Goal: Transaction & Acquisition: Purchase product/service

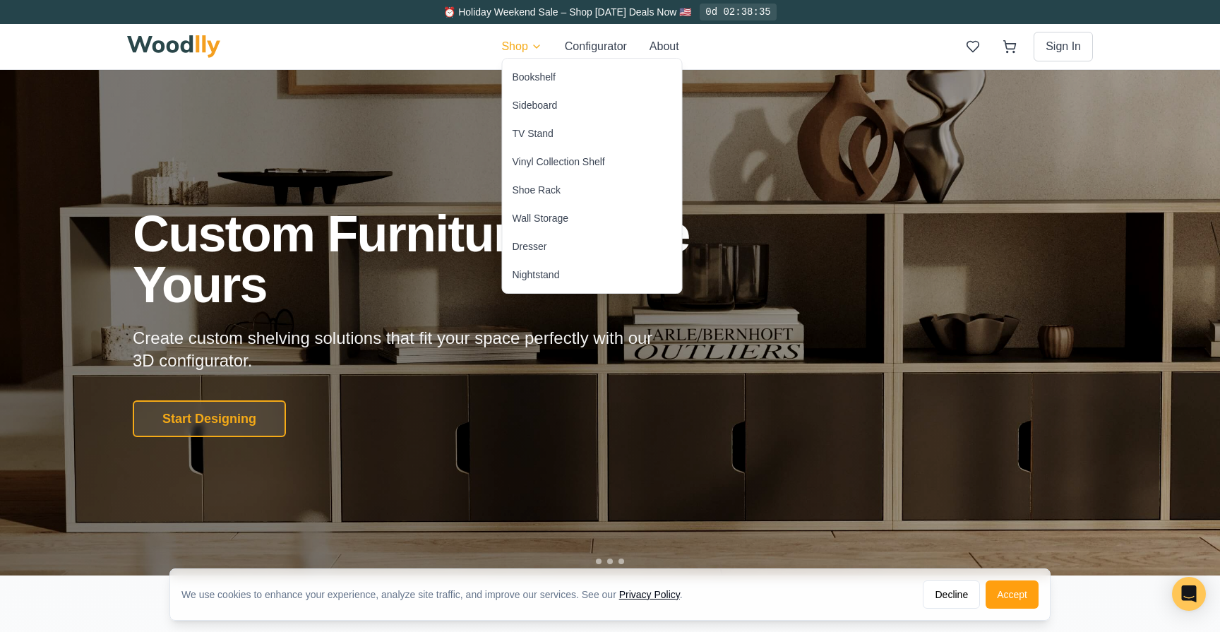
click at [525, 77] on div "Bookshelf" at bounding box center [534, 77] width 43 height 14
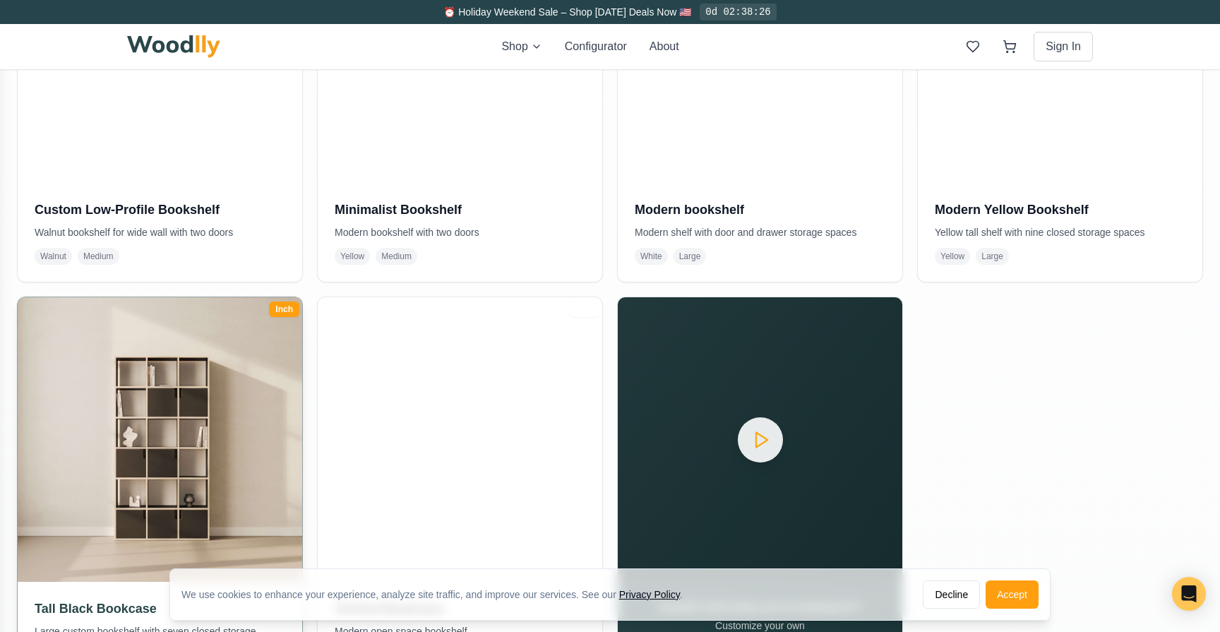
scroll to position [748, 0]
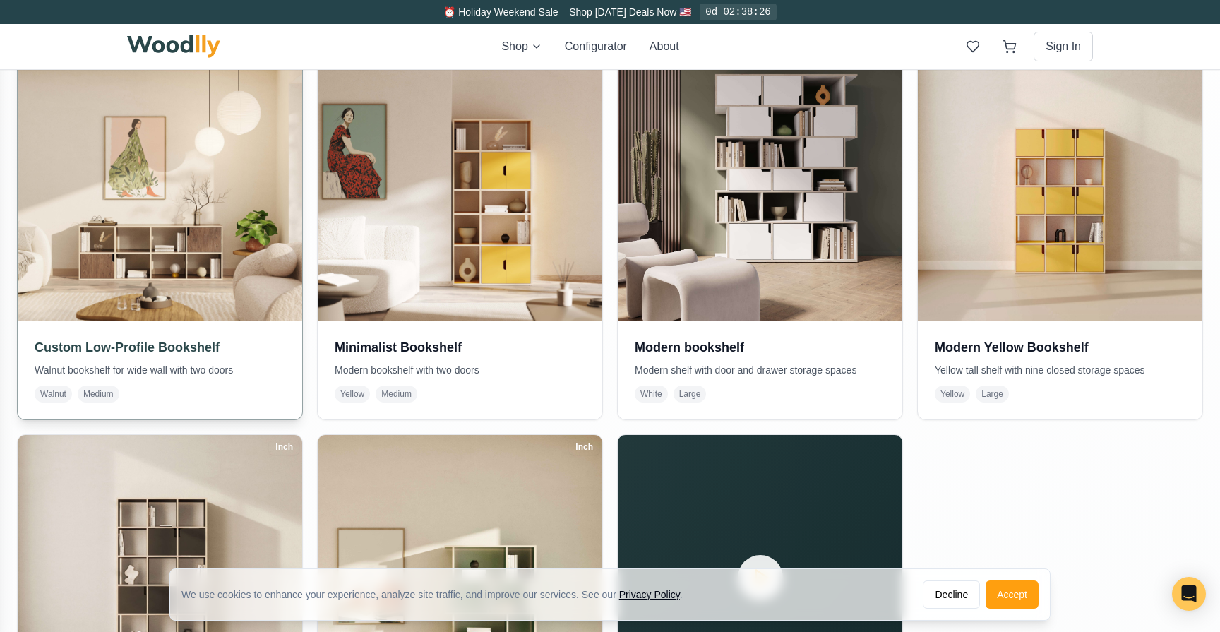
click at [210, 280] on img at bounding box center [160, 178] width 299 height 299
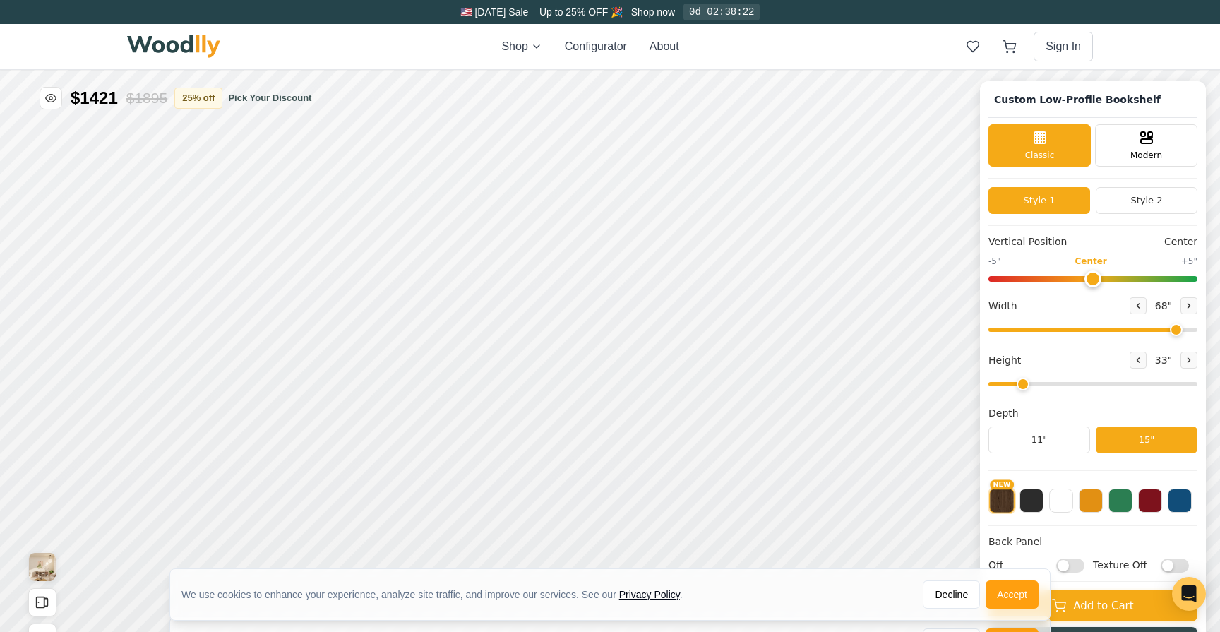
type input "68"
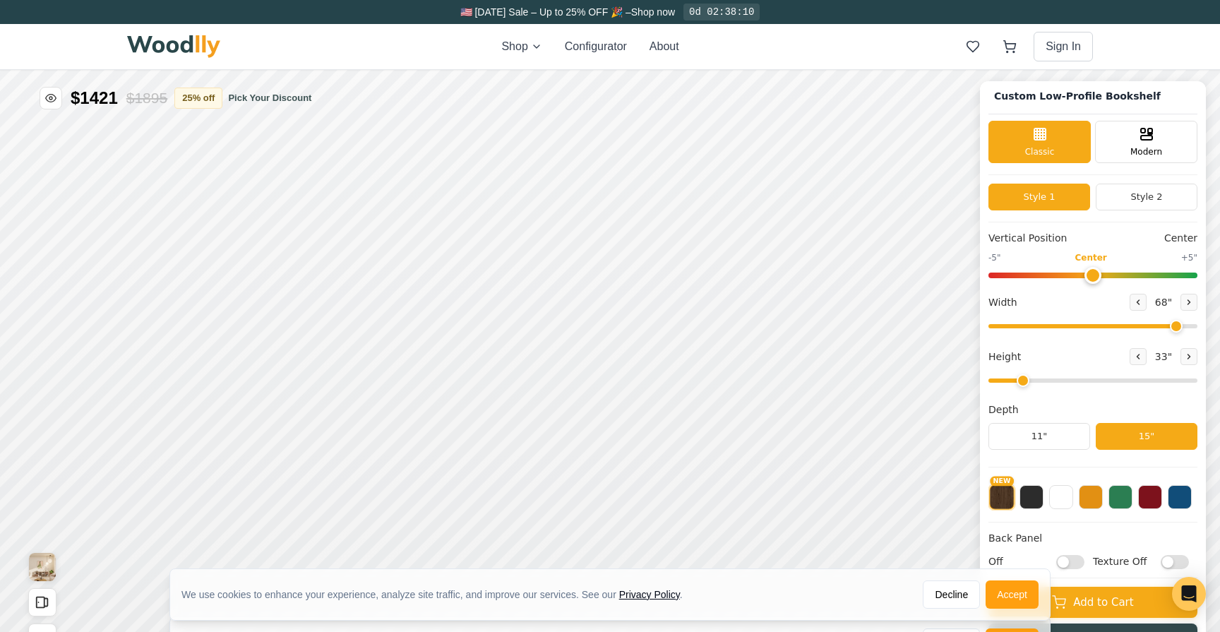
drag, startPoint x: 1024, startPoint y: 380, endPoint x: 1015, endPoint y: 381, distance: 9.2
click at [1015, 381] on input "range" at bounding box center [1092, 380] width 209 height 4
click at [1134, 357] on icon at bounding box center [1138, 356] width 8 height 8
click at [1186, 354] on icon at bounding box center [1189, 356] width 8 height 8
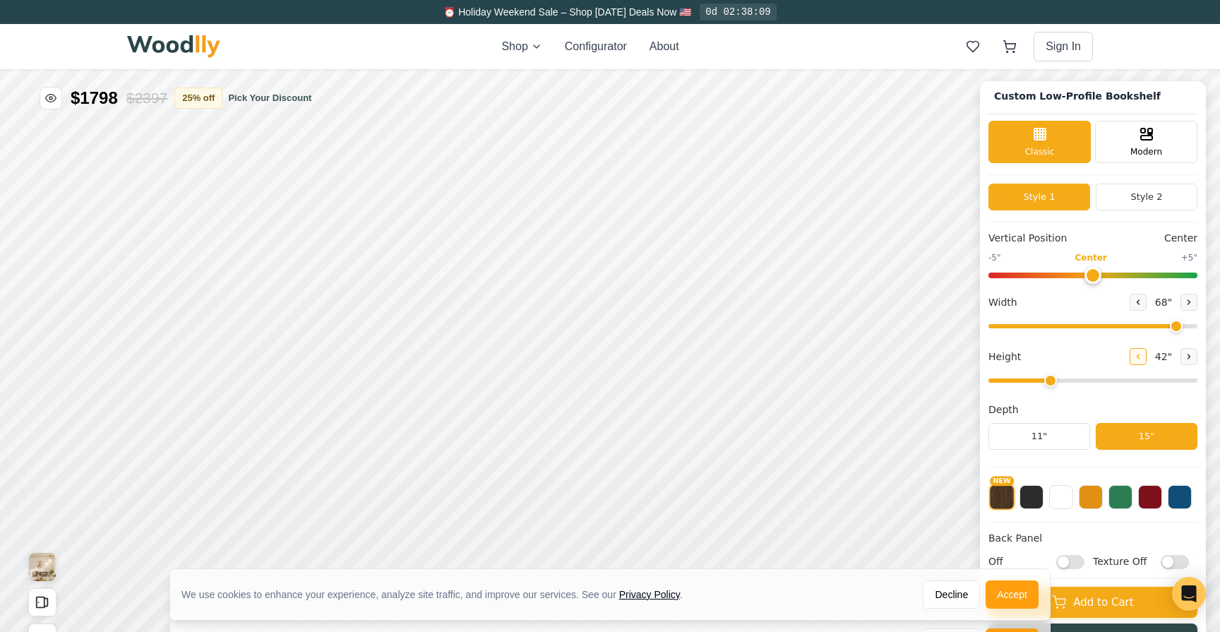
click at [1137, 356] on icon at bounding box center [1138, 356] width 8 height 8
type input "2"
drag, startPoint x: 1022, startPoint y: 384, endPoint x: 1009, endPoint y: 394, distance: 16.7
click at [1009, 383] on input "range" at bounding box center [1092, 380] width 209 height 4
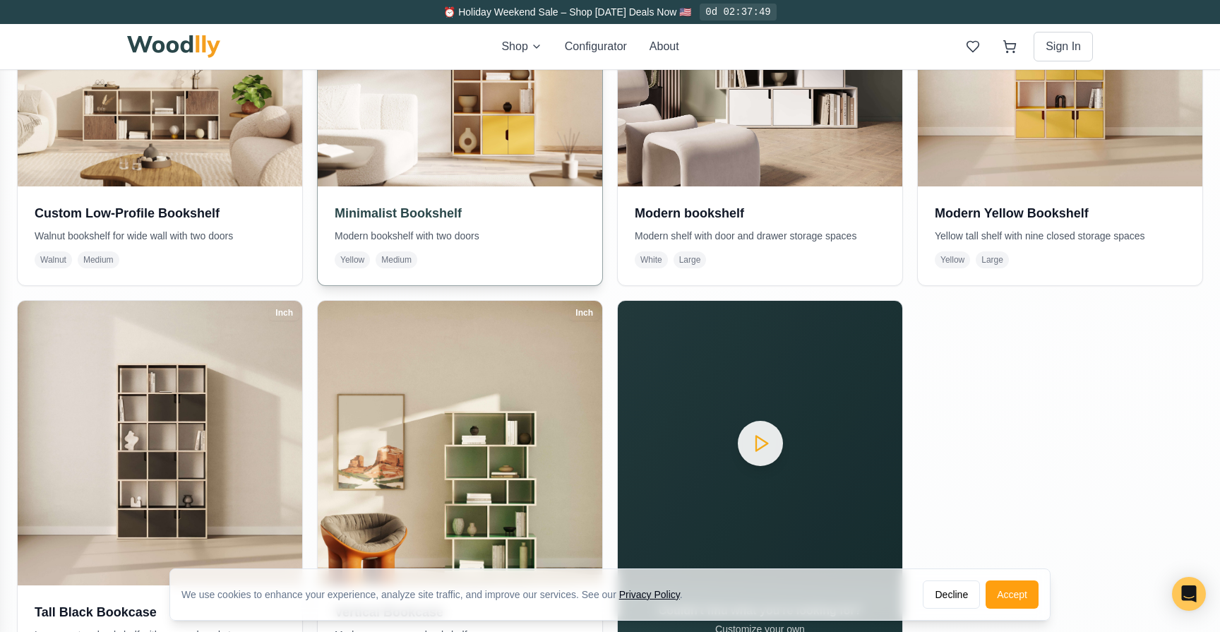
scroll to position [677, 0]
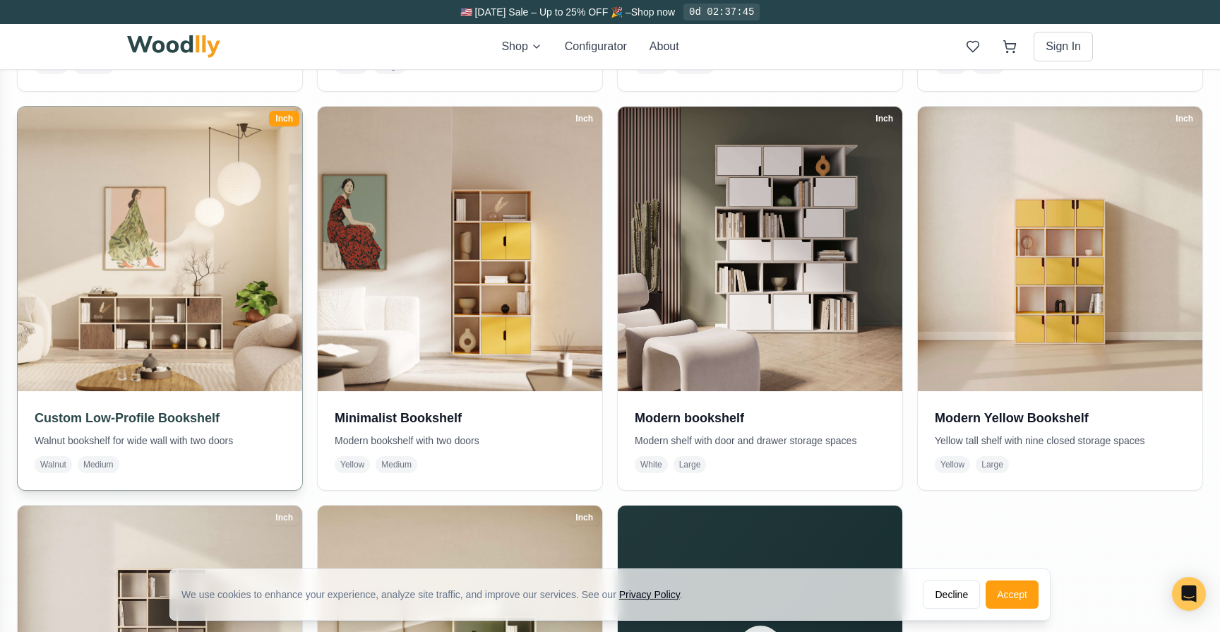
click at [265, 306] on img at bounding box center [160, 249] width 299 height 299
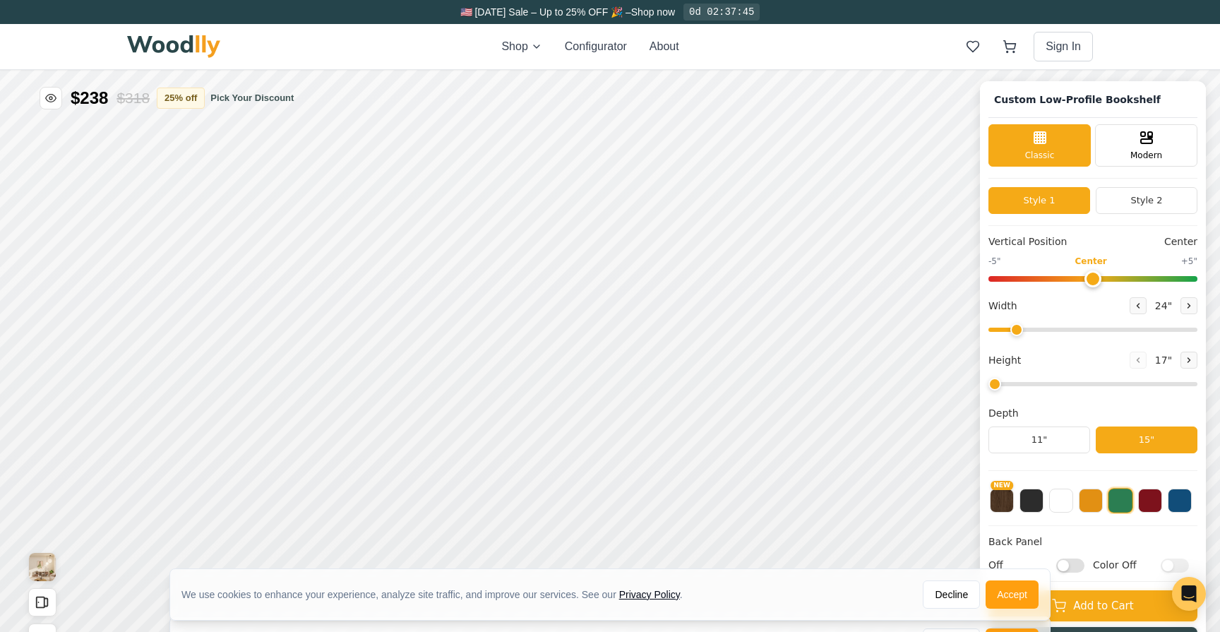
type input "68"
type input "2"
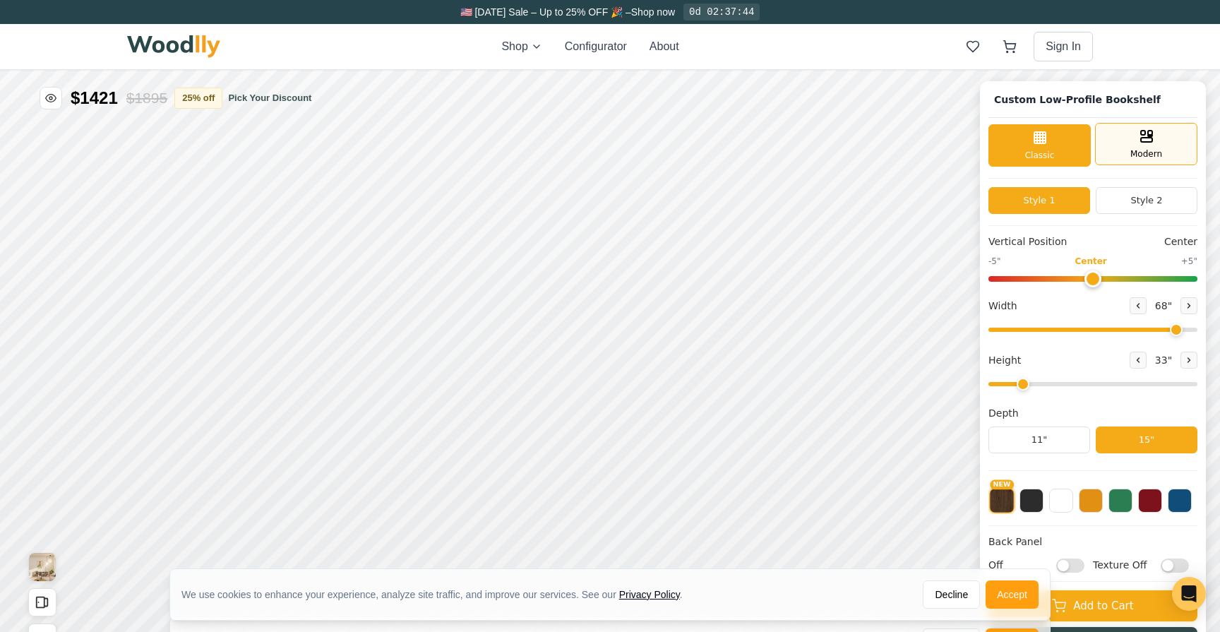
click at [1164, 133] on div "Modern" at bounding box center [1146, 144] width 102 height 42
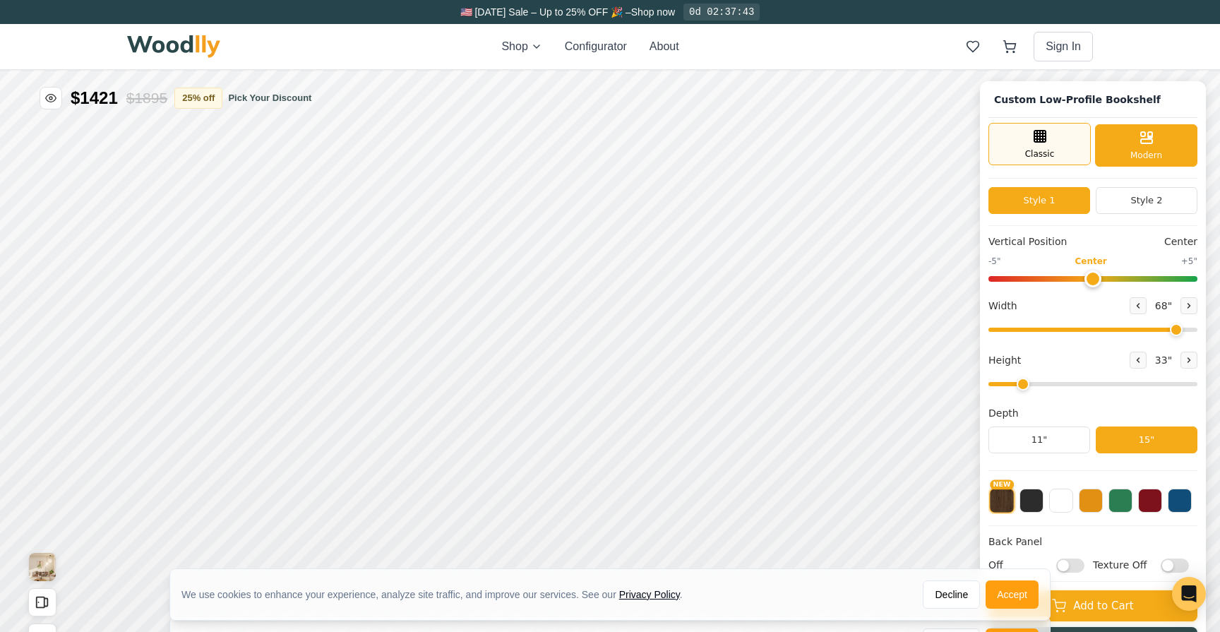
click at [1055, 155] on div "Classic" at bounding box center [1039, 144] width 102 height 42
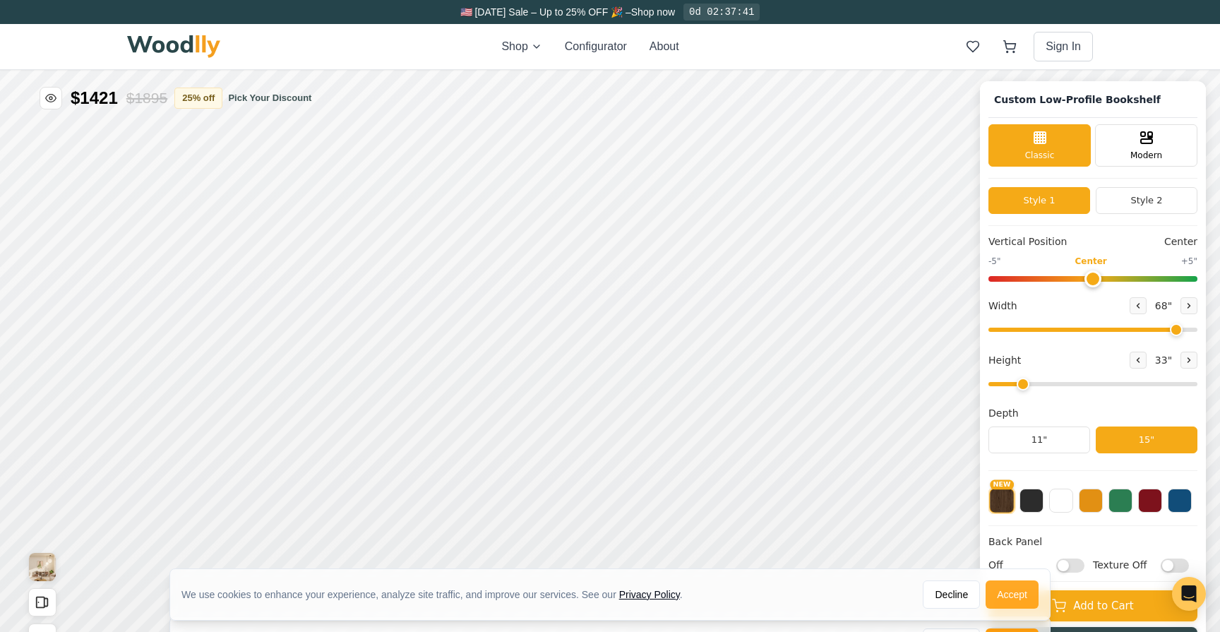
click at [1013, 592] on button "Accept" at bounding box center [1012, 594] width 53 height 28
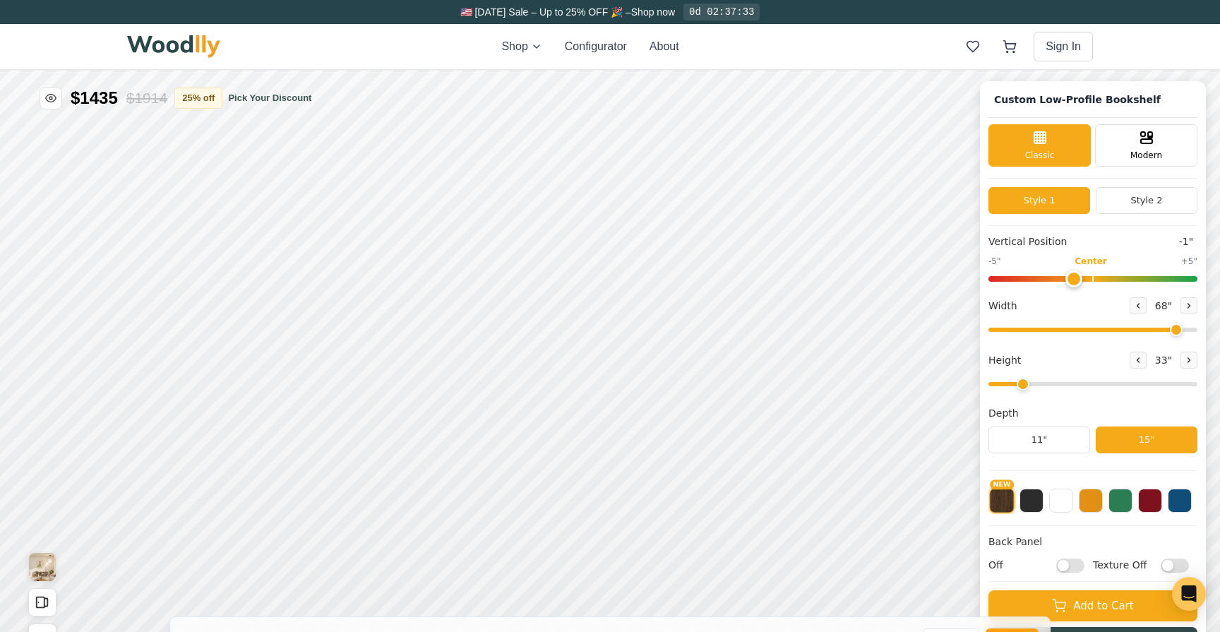
type input "0"
click at [1087, 282] on input "range" at bounding box center [1092, 279] width 209 height 6
drag, startPoint x: 1155, startPoint y: 334, endPoint x: 1197, endPoint y: 331, distance: 42.5
type input "72"
click at [1197, 331] on input "range" at bounding box center [1092, 330] width 209 height 4
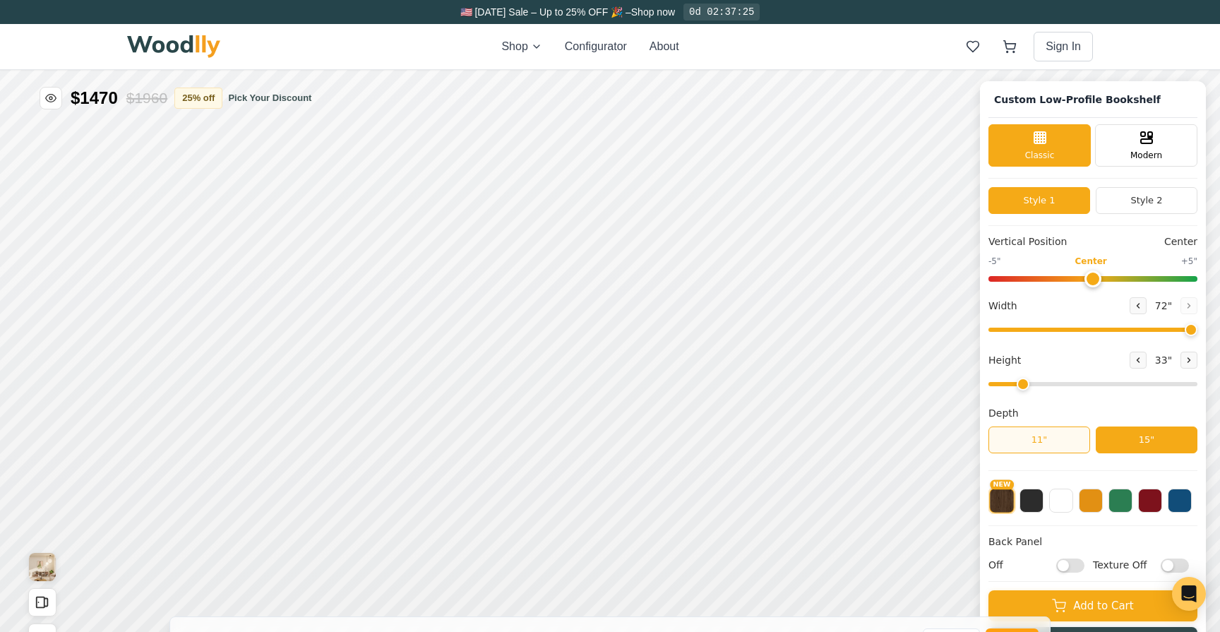
click at [1065, 442] on button "11"" at bounding box center [1039, 439] width 102 height 27
click at [1142, 440] on button "15"" at bounding box center [1147, 439] width 102 height 27
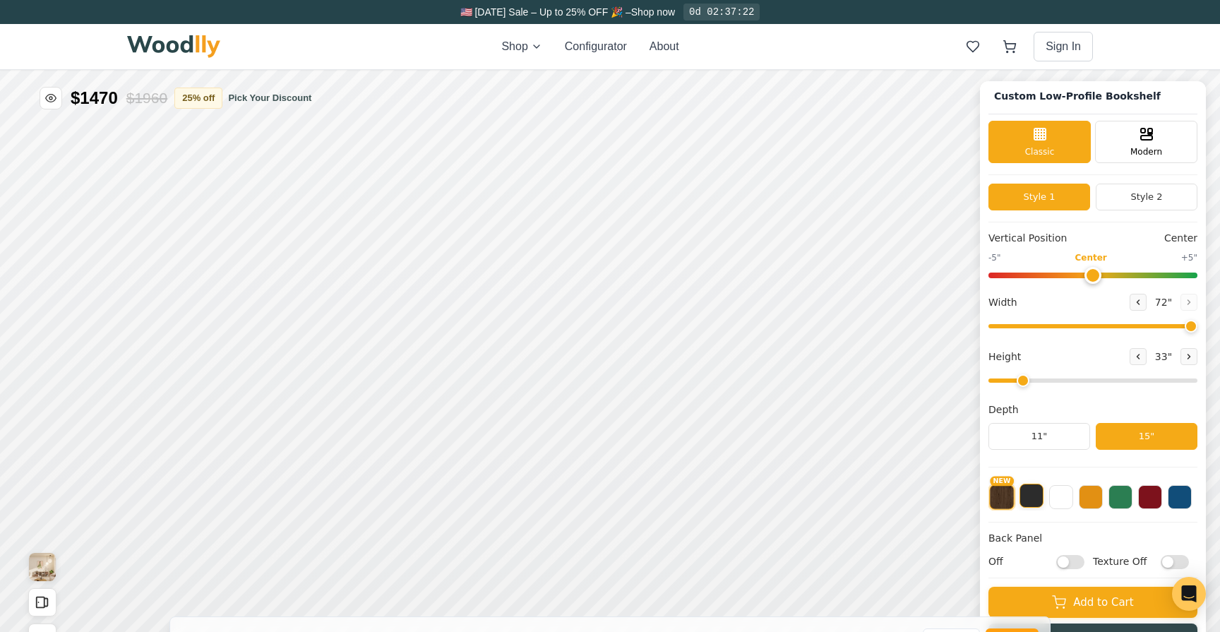
click at [1023, 500] on button at bounding box center [1031, 496] width 24 height 24
click at [998, 498] on button "NEW" at bounding box center [1002, 496] width 24 height 24
click at [1072, 562] on input "Off" at bounding box center [1070, 562] width 28 height 14
click at [1072, 562] on input "On" at bounding box center [1070, 562] width 28 height 14
checkbox input "false"
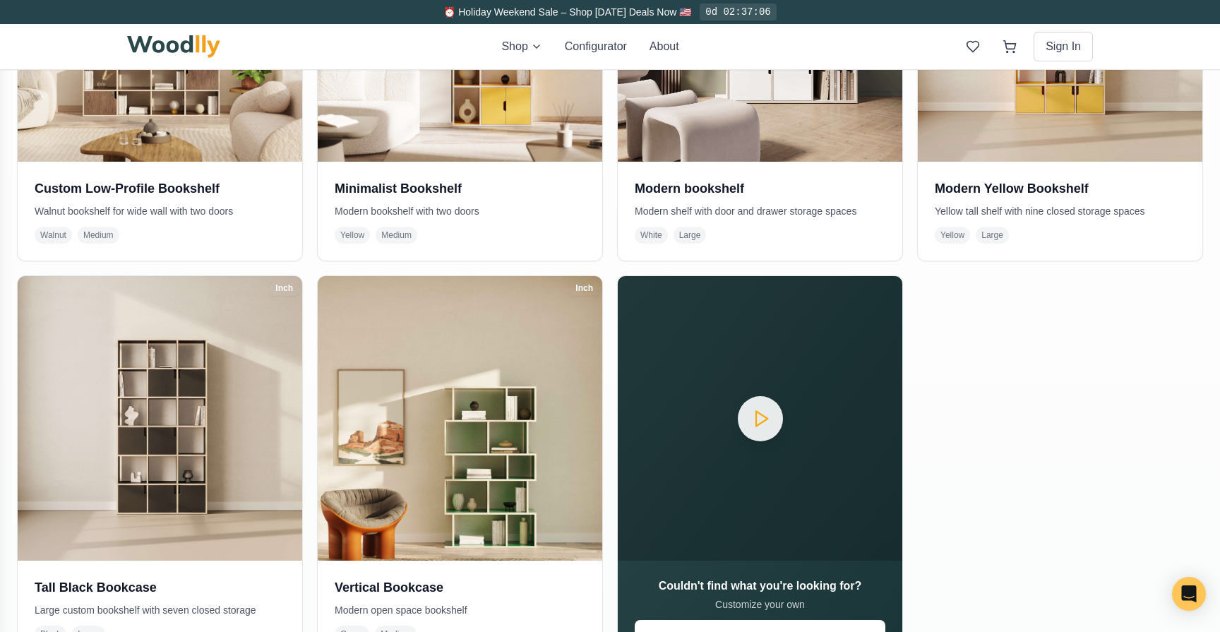
scroll to position [1217, 0]
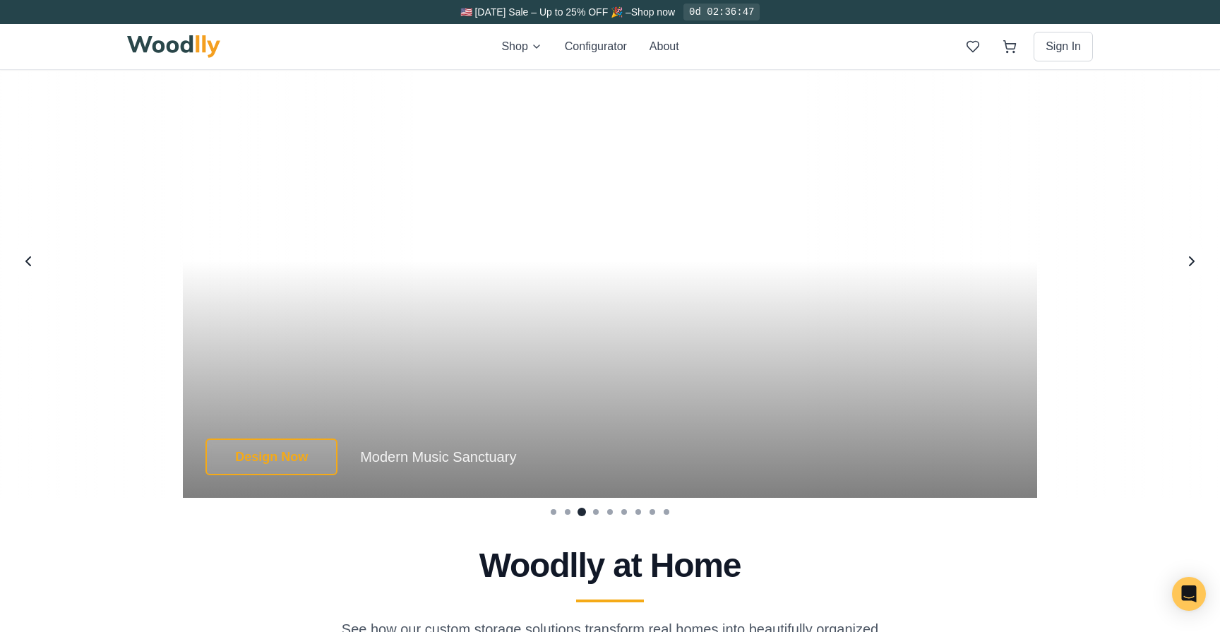
scroll to position [2740, 0]
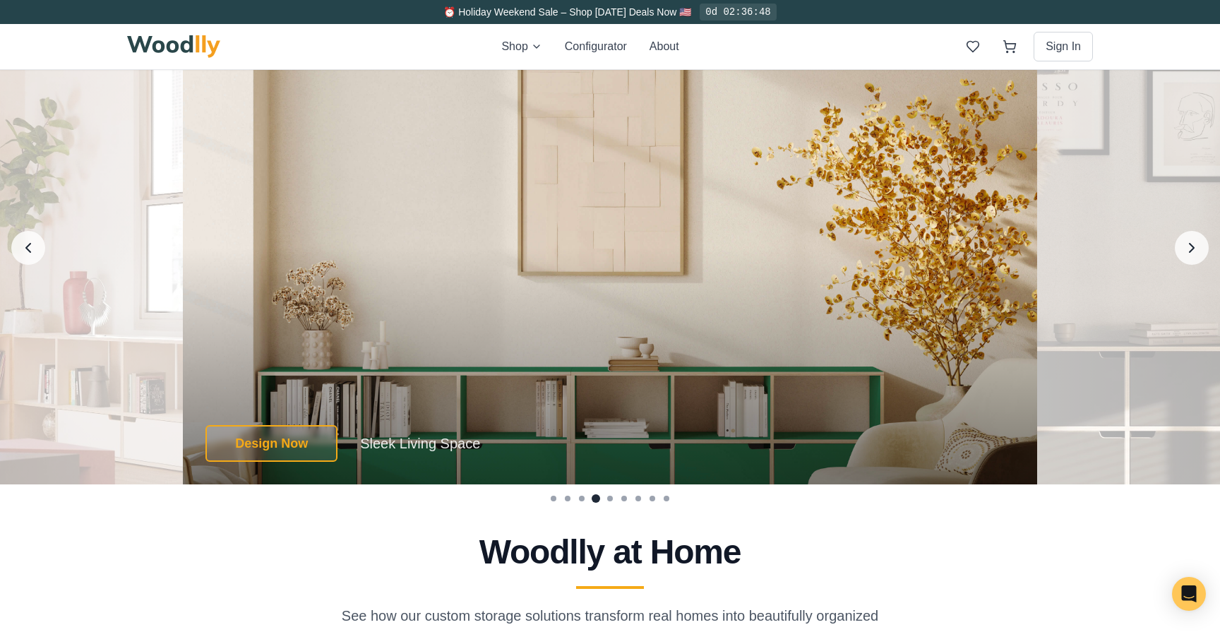
drag, startPoint x: 294, startPoint y: 357, endPoint x: 637, endPoint y: 385, distance: 344.3
click at [637, 385] on div "Design Now Sleek Living Space Design Now Sleek Living Space Sleek Living Space …" at bounding box center [610, 248] width 854 height 474
click at [30, 246] on icon "Previous image" at bounding box center [28, 248] width 18 height 18
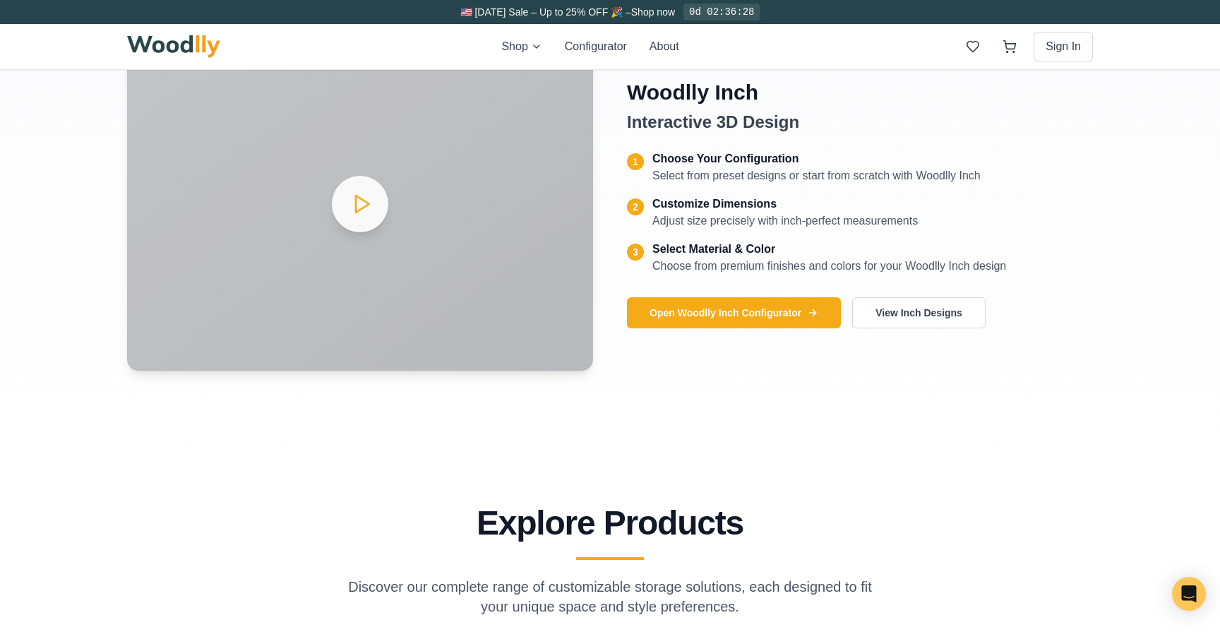
scroll to position [719, 0]
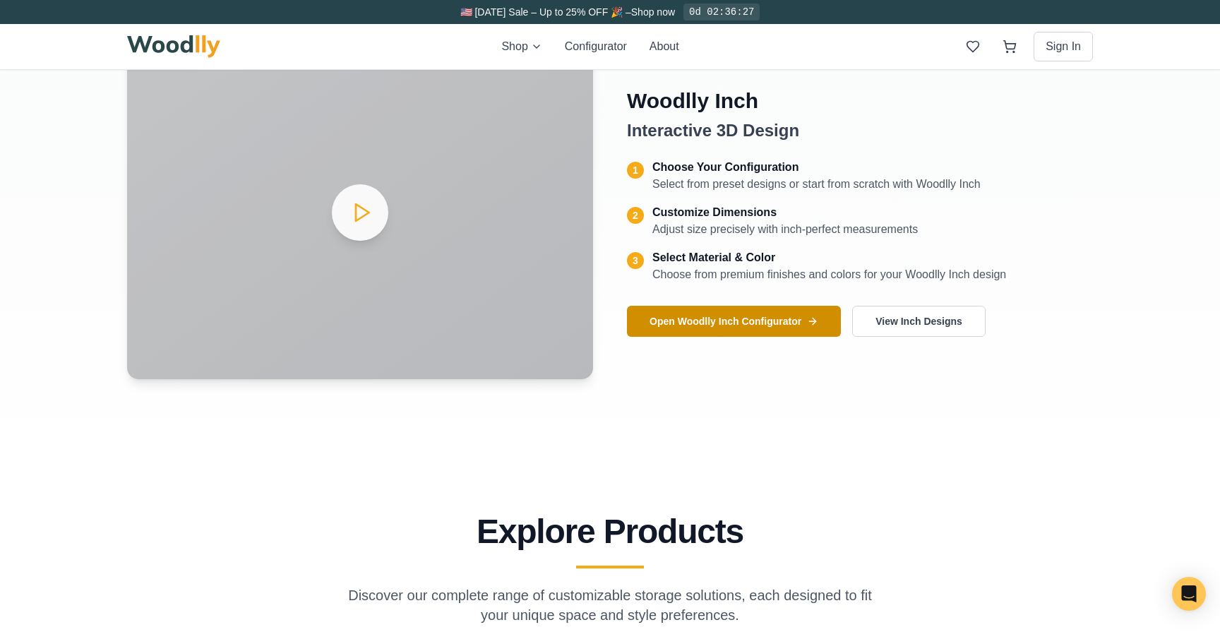
click at [697, 328] on button "Open Woodlly Inch Configurator" at bounding box center [734, 321] width 214 height 31
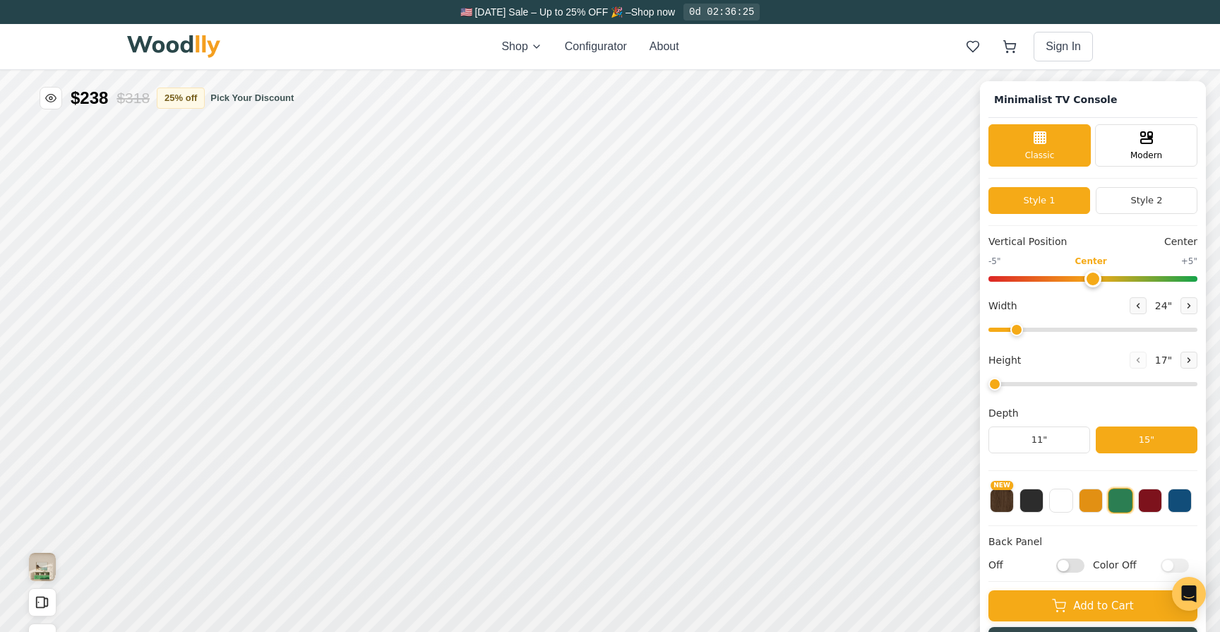
type input "63"
type input "2"
drag, startPoint x: 1158, startPoint y: 330, endPoint x: 1202, endPoint y: 330, distance: 43.8
type input "72"
click at [1197, 330] on input "range" at bounding box center [1092, 330] width 209 height 4
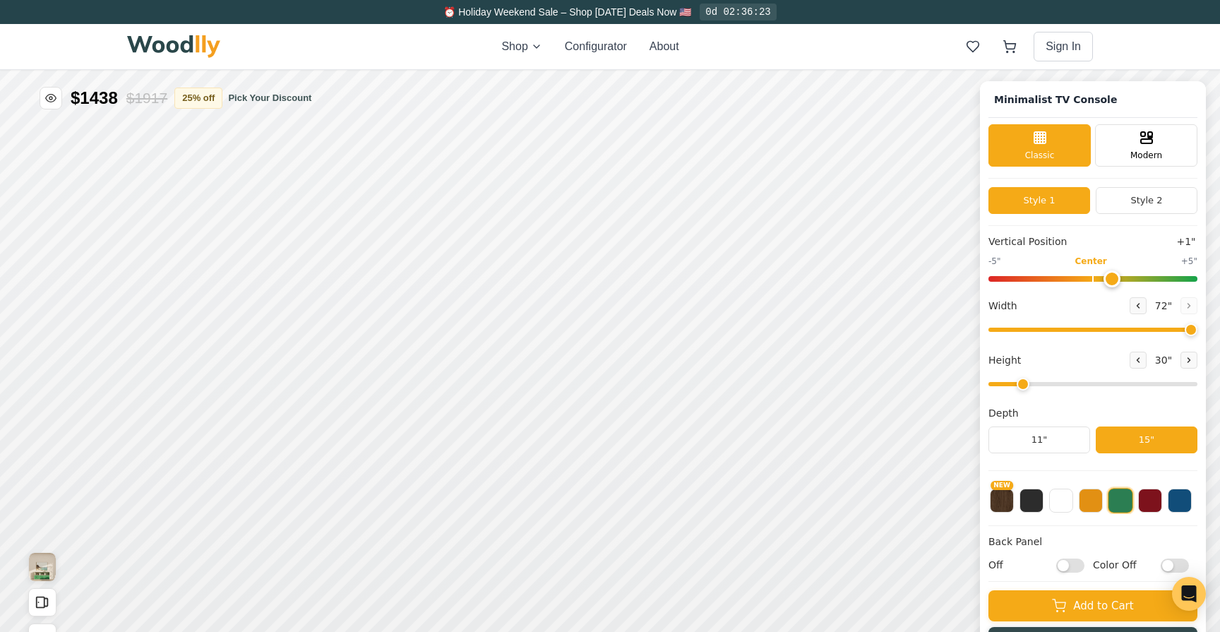
type input "0"
drag, startPoint x: 1091, startPoint y: 283, endPoint x: 1094, endPoint y: 292, distance: 9.6
click at [1094, 282] on input "range" at bounding box center [1092, 279] width 209 height 6
click at [1123, 201] on button "Style 2" at bounding box center [1147, 200] width 102 height 27
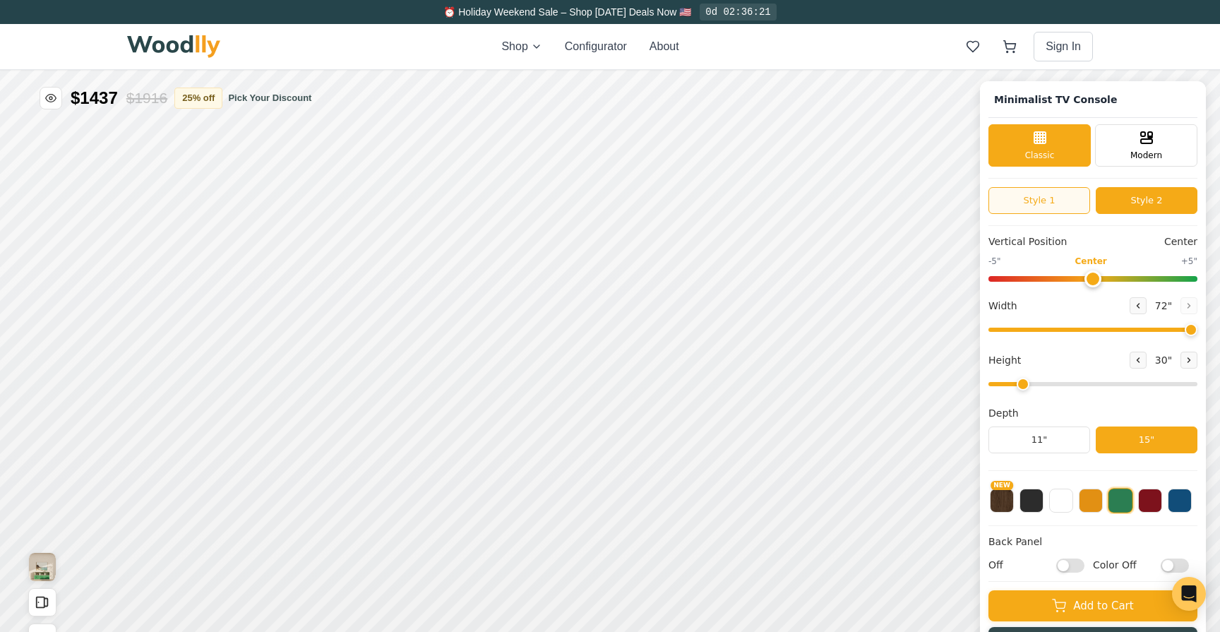
click at [1048, 201] on button "Style 1" at bounding box center [1039, 200] width 102 height 27
click at [1153, 205] on button "Style 2" at bounding box center [1147, 200] width 102 height 27
click at [1056, 201] on button "Style 1" at bounding box center [1039, 200] width 102 height 27
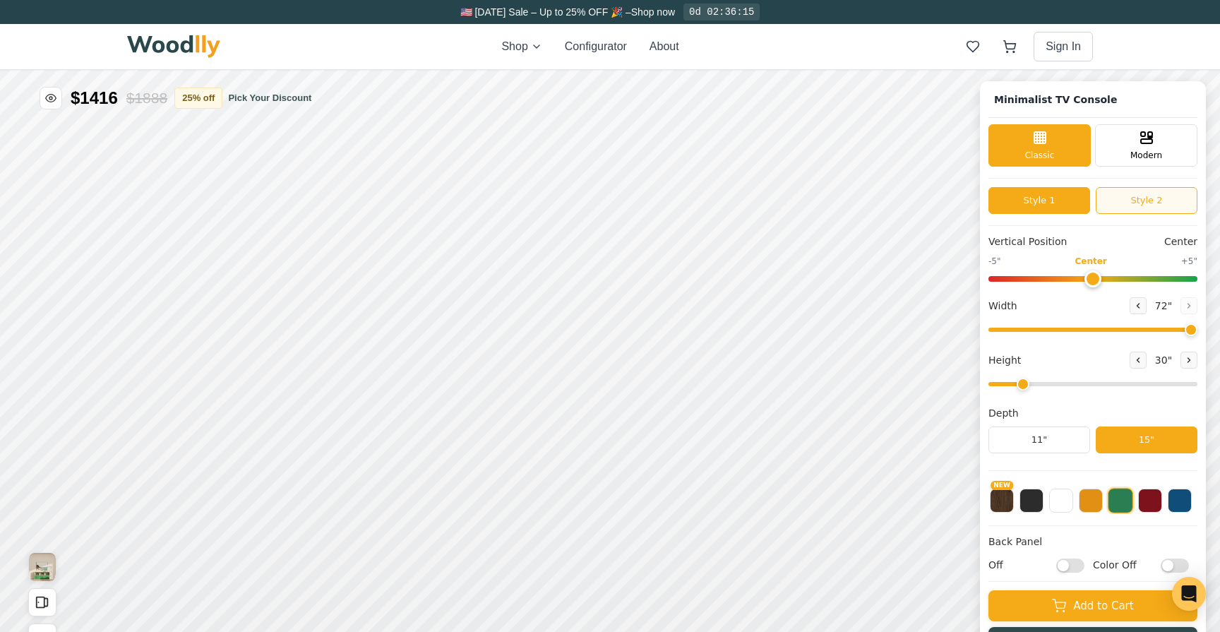
click at [1159, 204] on button "Style 2" at bounding box center [1147, 200] width 102 height 27
click at [1079, 205] on button "Style 1" at bounding box center [1039, 200] width 102 height 27
click at [1156, 140] on div "Modern" at bounding box center [1146, 144] width 102 height 42
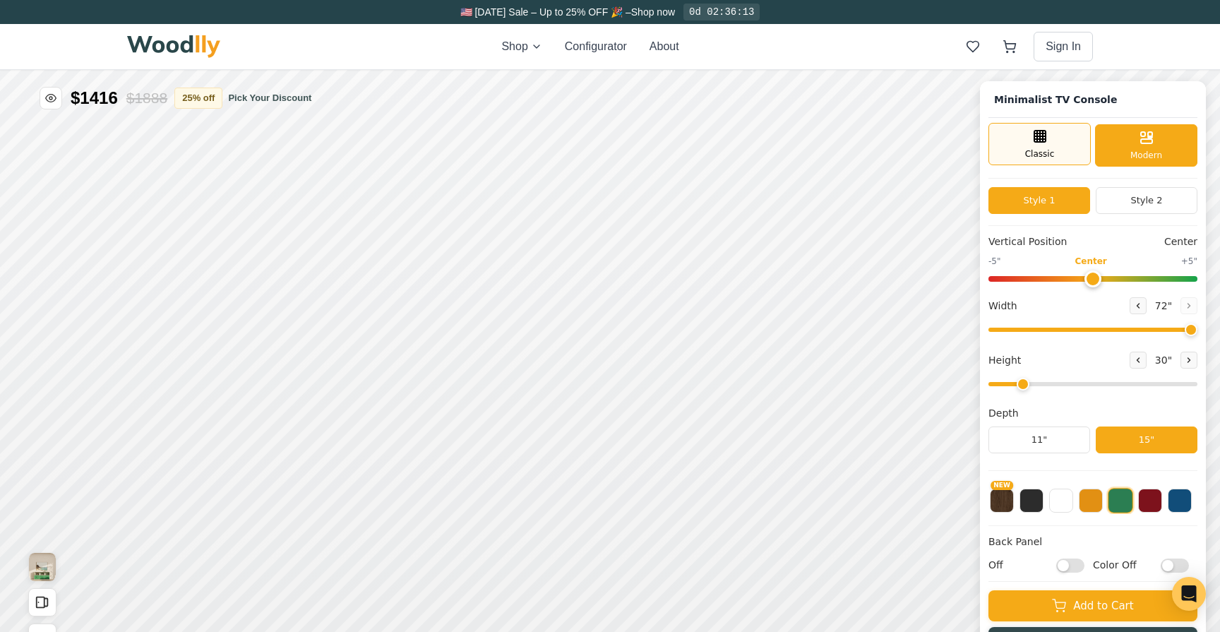
click at [1052, 147] on div "Classic" at bounding box center [1039, 144] width 102 height 42
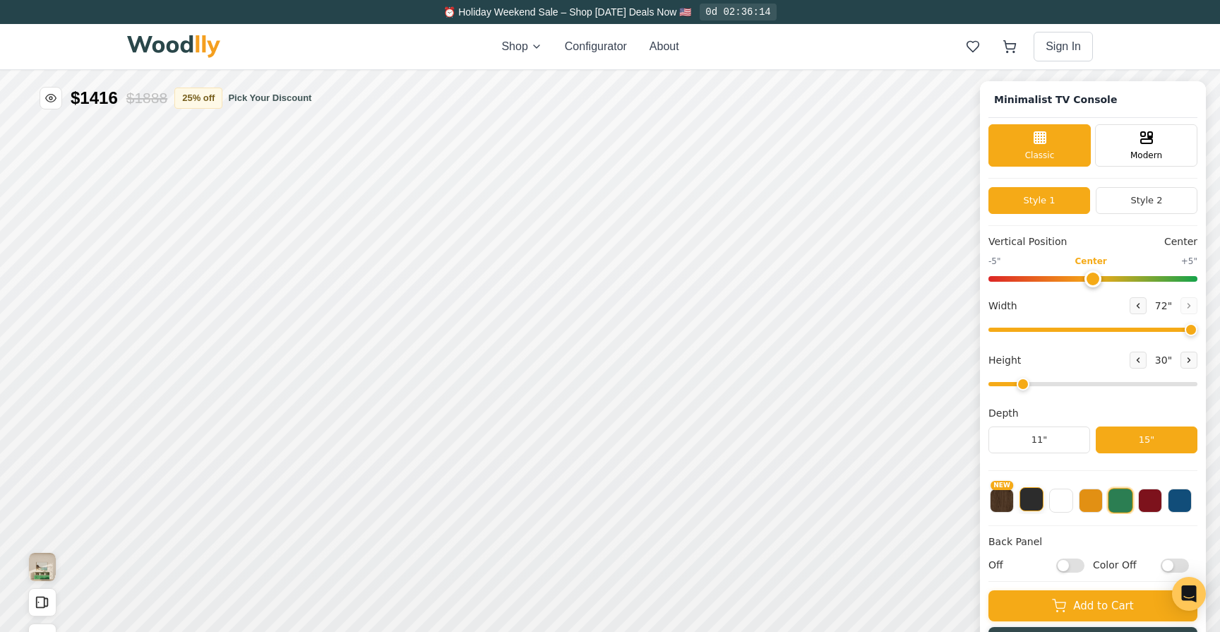
click at [1038, 506] on button at bounding box center [1031, 499] width 24 height 24
click at [1061, 502] on button at bounding box center [1061, 499] width 24 height 24
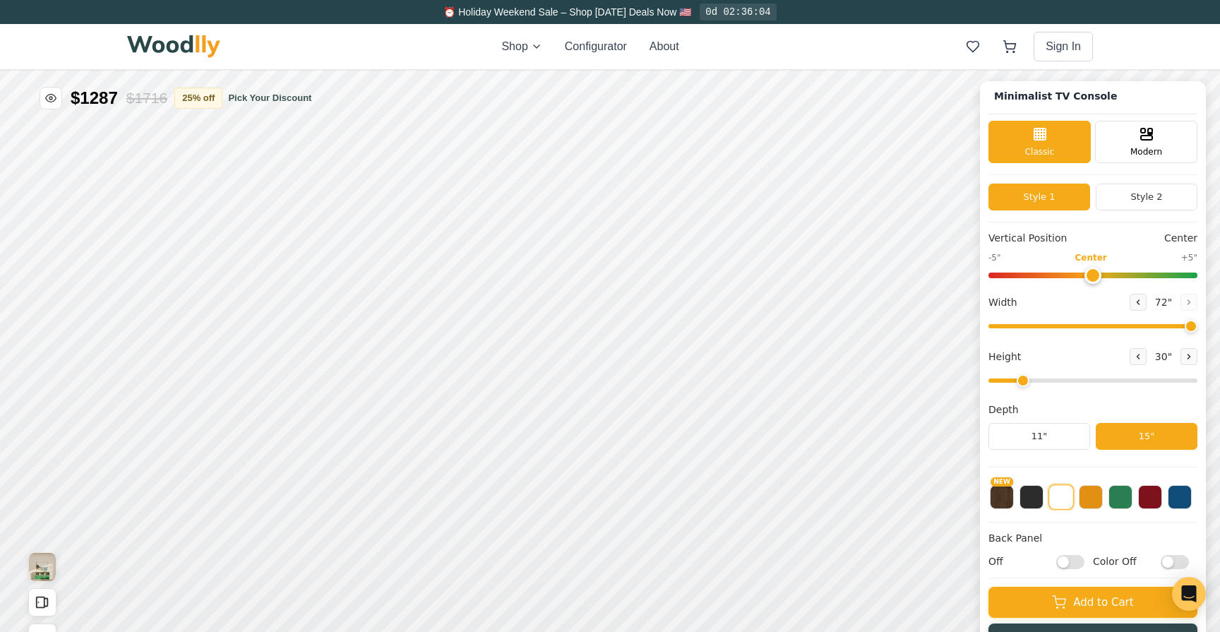
click at [1178, 559] on input "Color Off" at bounding box center [1175, 562] width 28 height 14
click at [1178, 559] on input "Color On" at bounding box center [1175, 562] width 28 height 14
checkbox input "false"
click at [1180, 507] on button at bounding box center [1180, 496] width 24 height 24
click at [1156, 503] on button at bounding box center [1150, 496] width 24 height 24
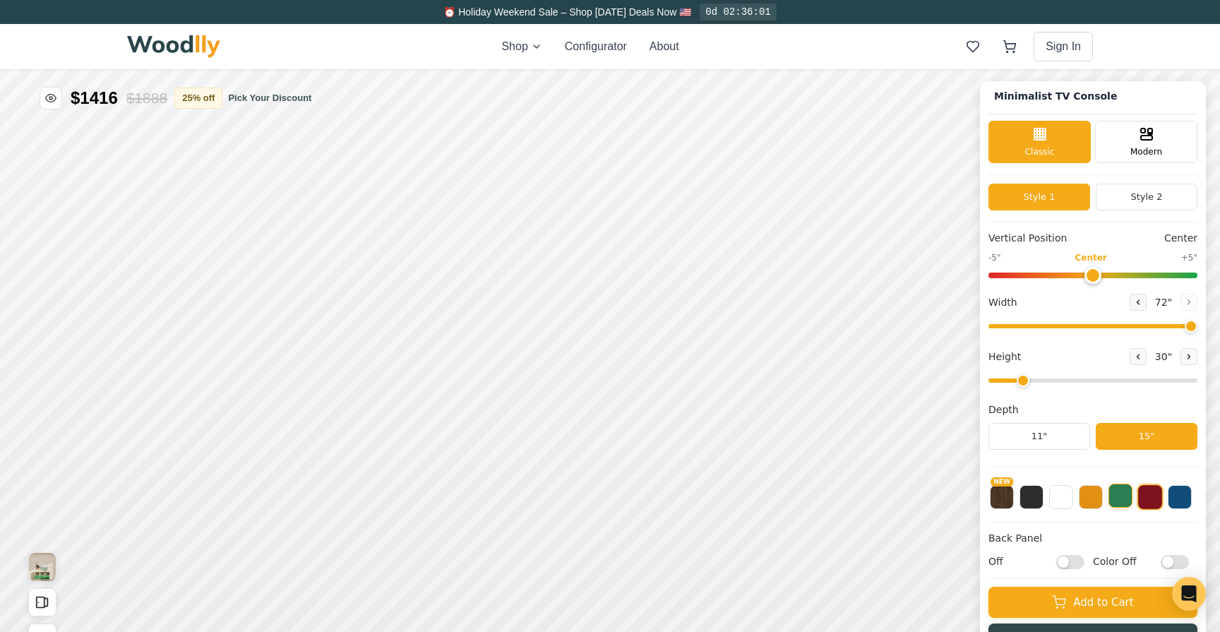
click at [1113, 502] on button at bounding box center [1120, 496] width 24 height 24
click at [1069, 499] on button at bounding box center [1061, 496] width 24 height 24
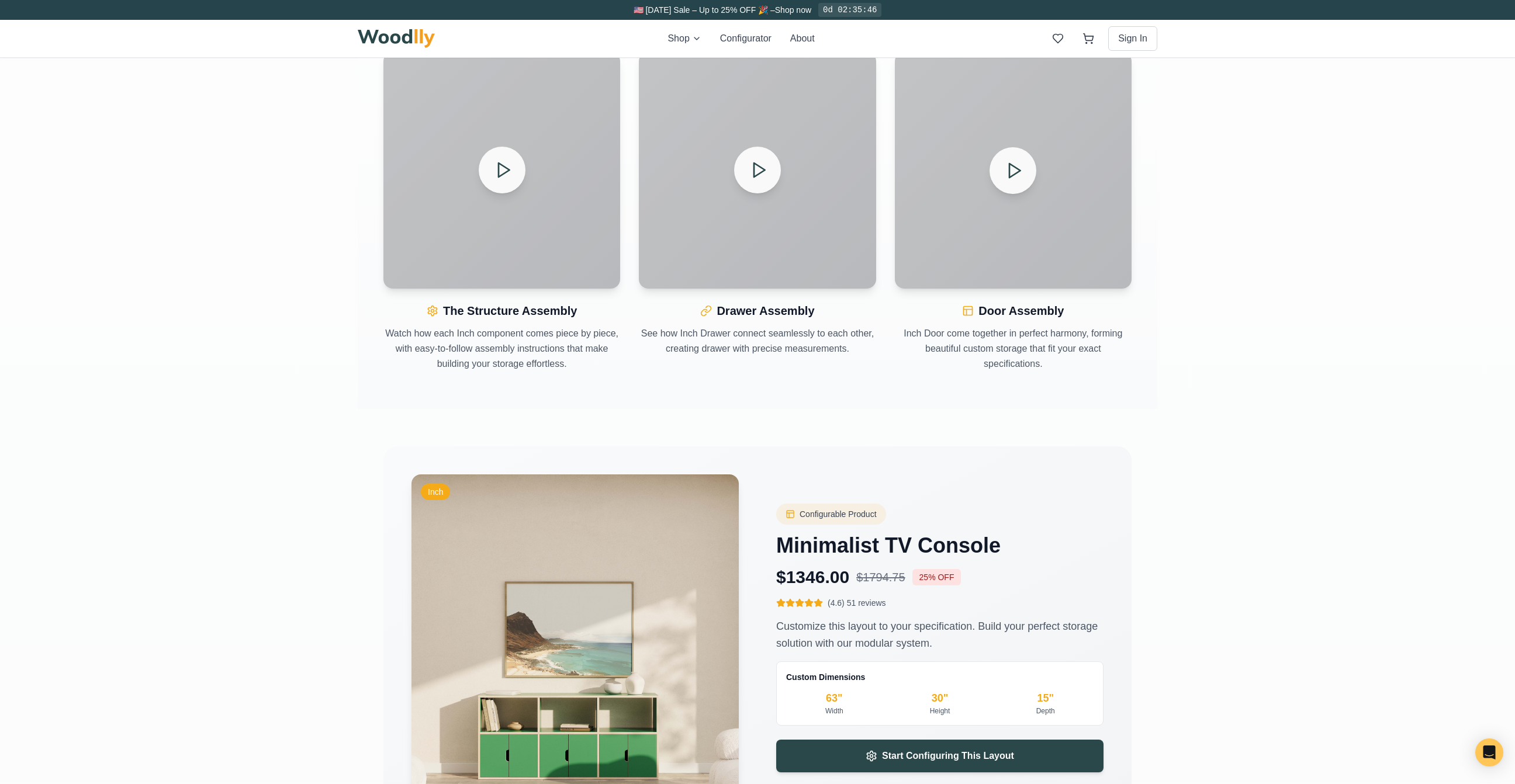
scroll to position [1550, 0]
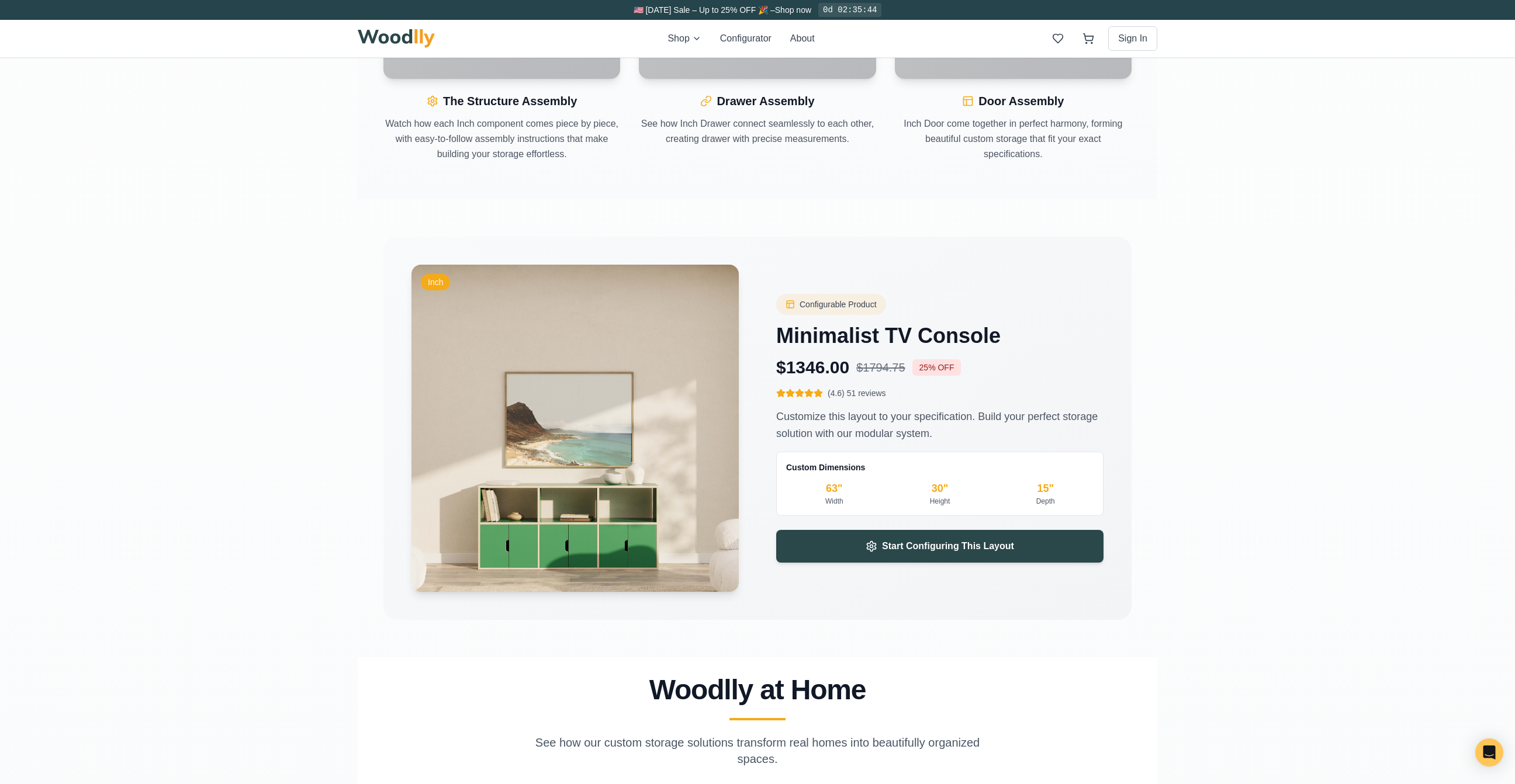
click at [330, 492] on div "🇺🇸 [DATE] Sale – Up to 25% OFF 🎉 – Shop now 0d 02:35:44 Shop Configurator About…" at bounding box center [758, 43] width 1515 height 3186
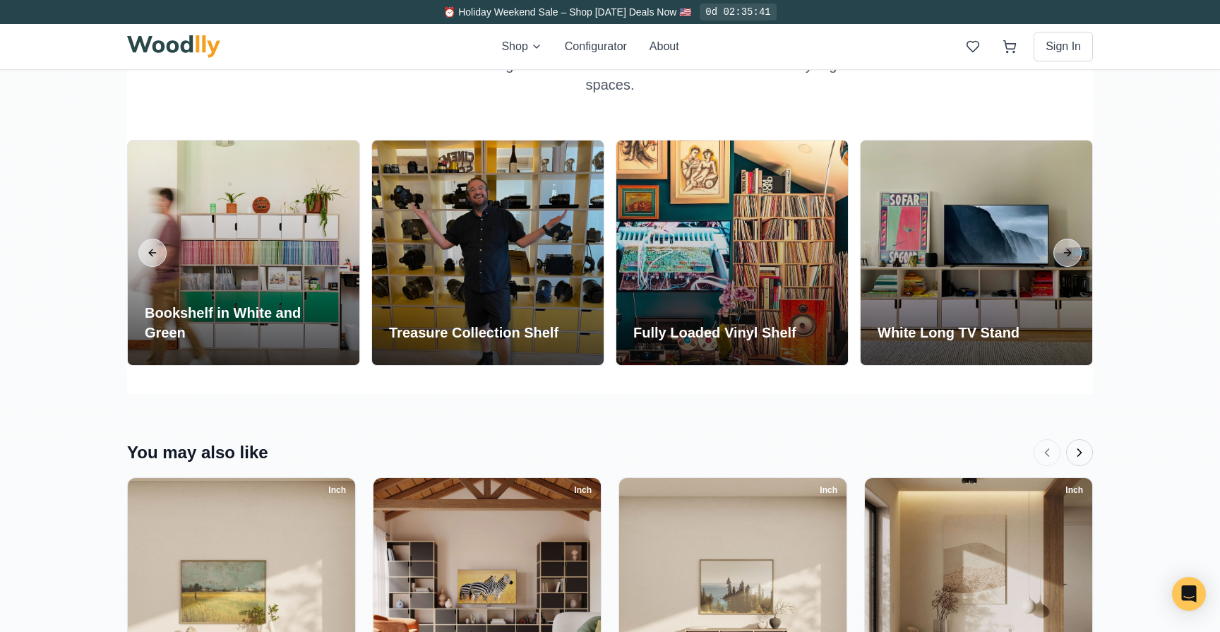
scroll to position [2707, 0]
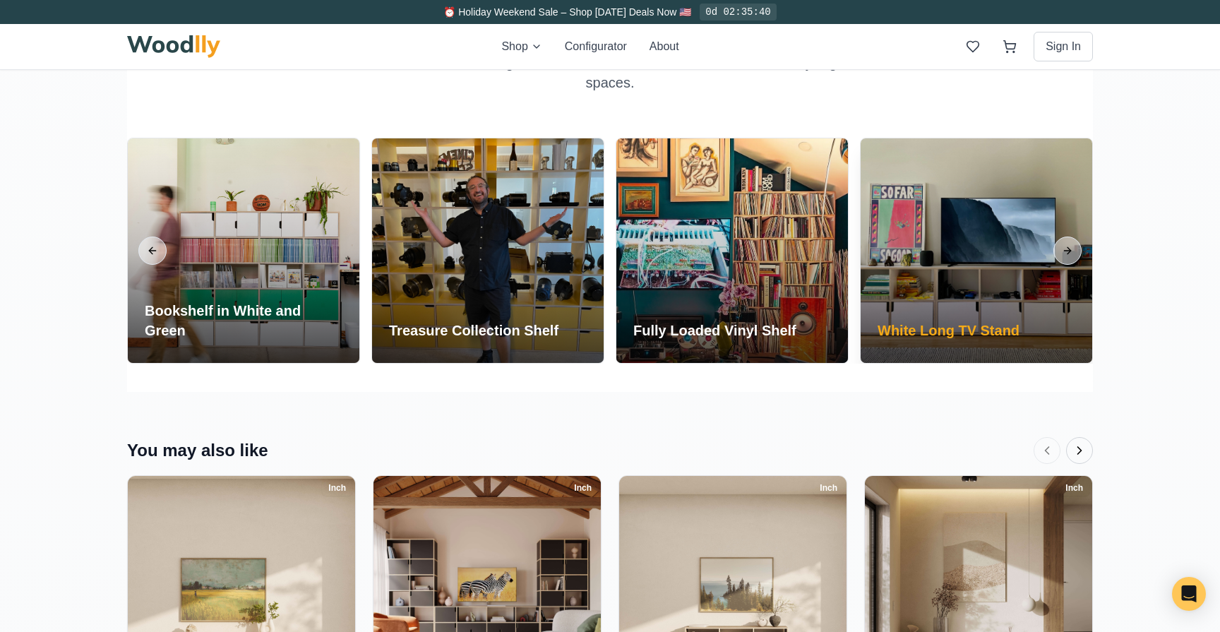
click at [945, 259] on div at bounding box center [977, 250] width 232 height 225
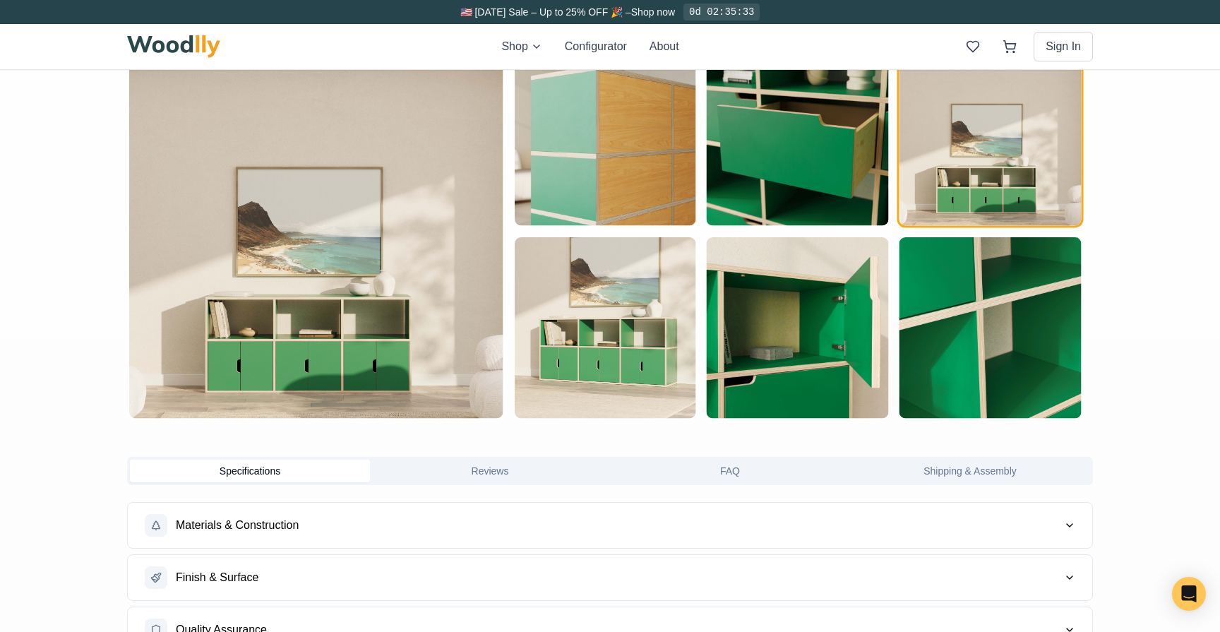
scroll to position [0, 0]
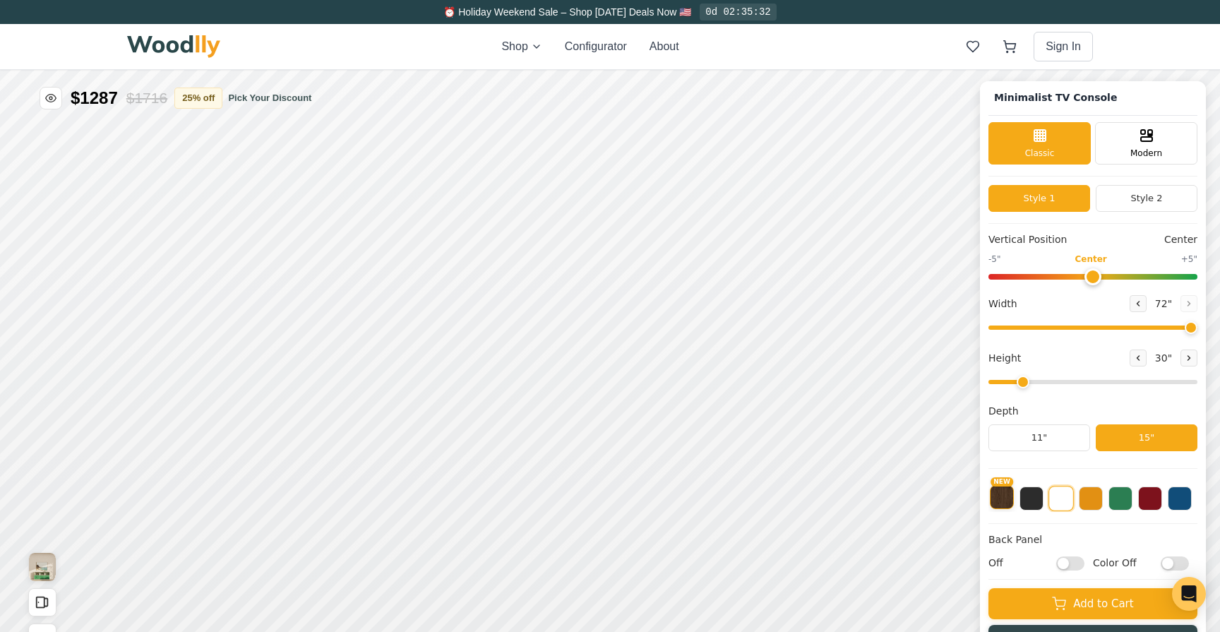
click at [1003, 503] on button "NEW" at bounding box center [1002, 497] width 24 height 24
click at [1065, 503] on button at bounding box center [1061, 497] width 24 height 24
drag, startPoint x: 1093, startPoint y: 276, endPoint x: 1085, endPoint y: 289, distance: 15.5
click at [1085, 280] on input "range" at bounding box center [1092, 277] width 209 height 6
click at [1127, 196] on button "Style 2" at bounding box center [1147, 198] width 102 height 27
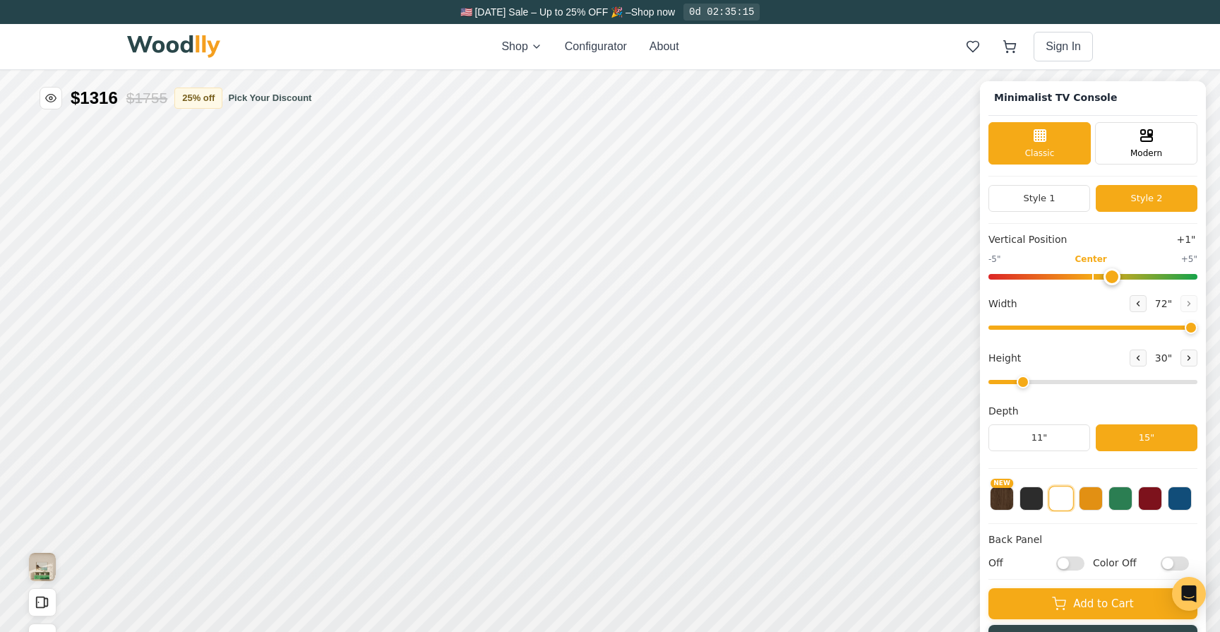
type input "0"
drag, startPoint x: 1096, startPoint y: 275, endPoint x: 1090, endPoint y: 280, distance: 8.0
click at [1090, 280] on input "range" at bounding box center [1092, 277] width 209 height 6
click at [1065, 205] on button "Style 1" at bounding box center [1039, 198] width 102 height 27
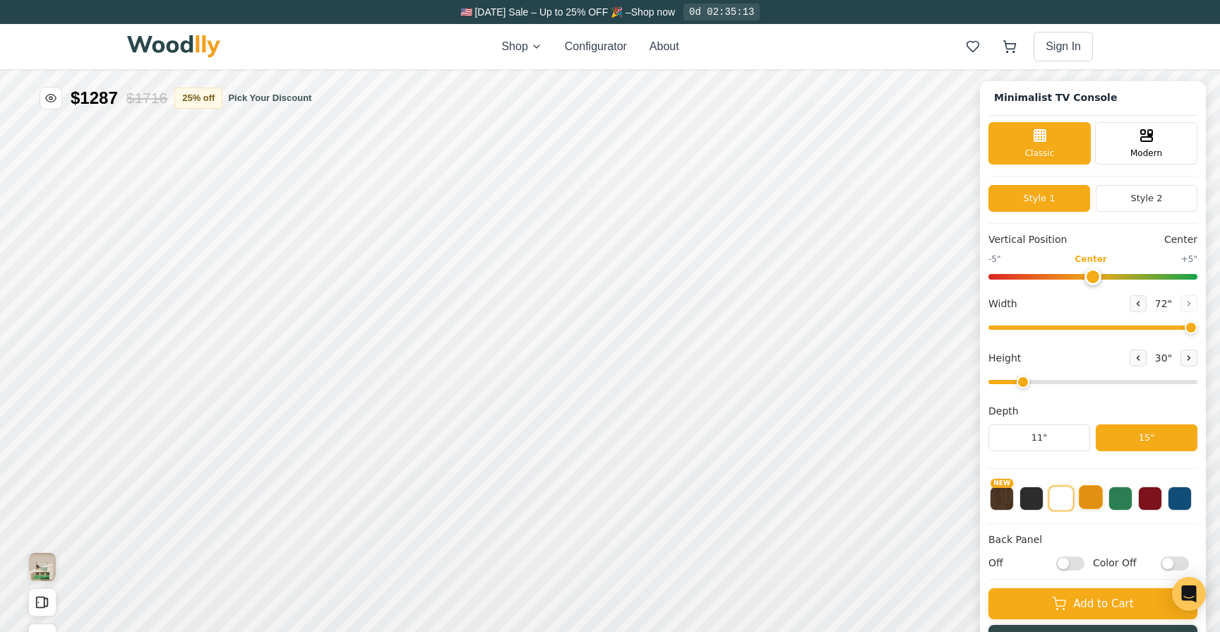
click at [1096, 500] on button at bounding box center [1091, 497] width 24 height 24
click at [1118, 503] on button at bounding box center [1120, 497] width 24 height 24
click at [1142, 504] on button at bounding box center [1150, 497] width 24 height 24
click at [1180, 504] on button at bounding box center [1180, 497] width 24 height 24
click at [1000, 509] on button "NEW" at bounding box center [1002, 497] width 24 height 24
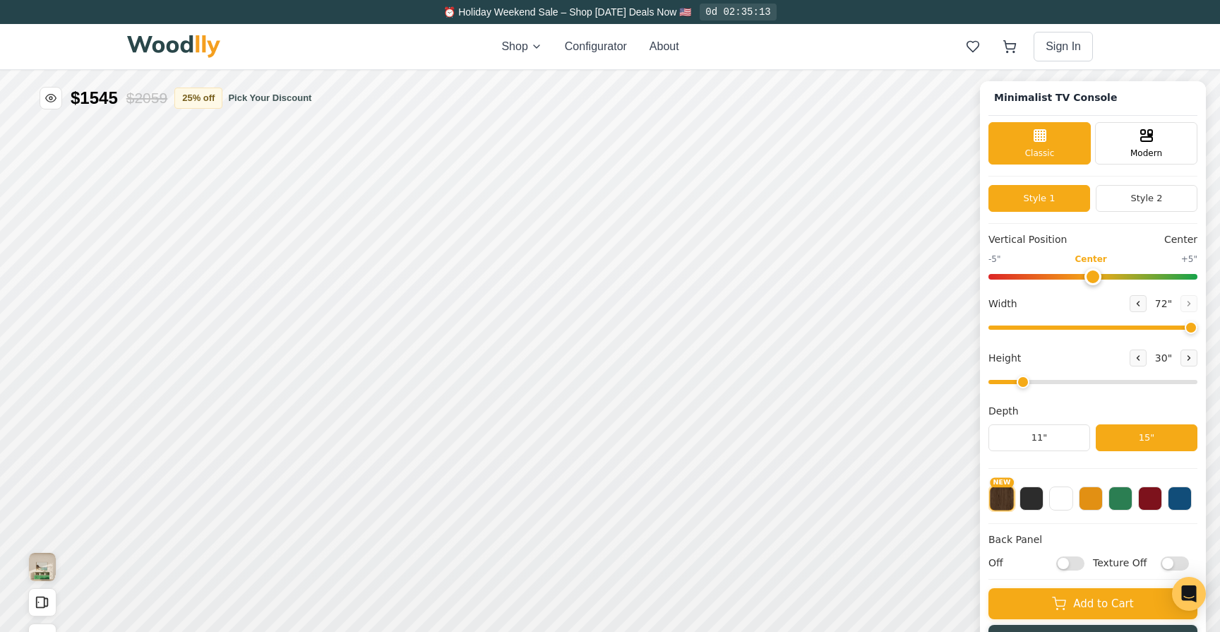
click at [1001, 502] on button "NEW" at bounding box center [1001, 498] width 25 height 25
click at [1031, 501] on button at bounding box center [1031, 497] width 24 height 24
click at [1067, 506] on button at bounding box center [1061, 497] width 24 height 24
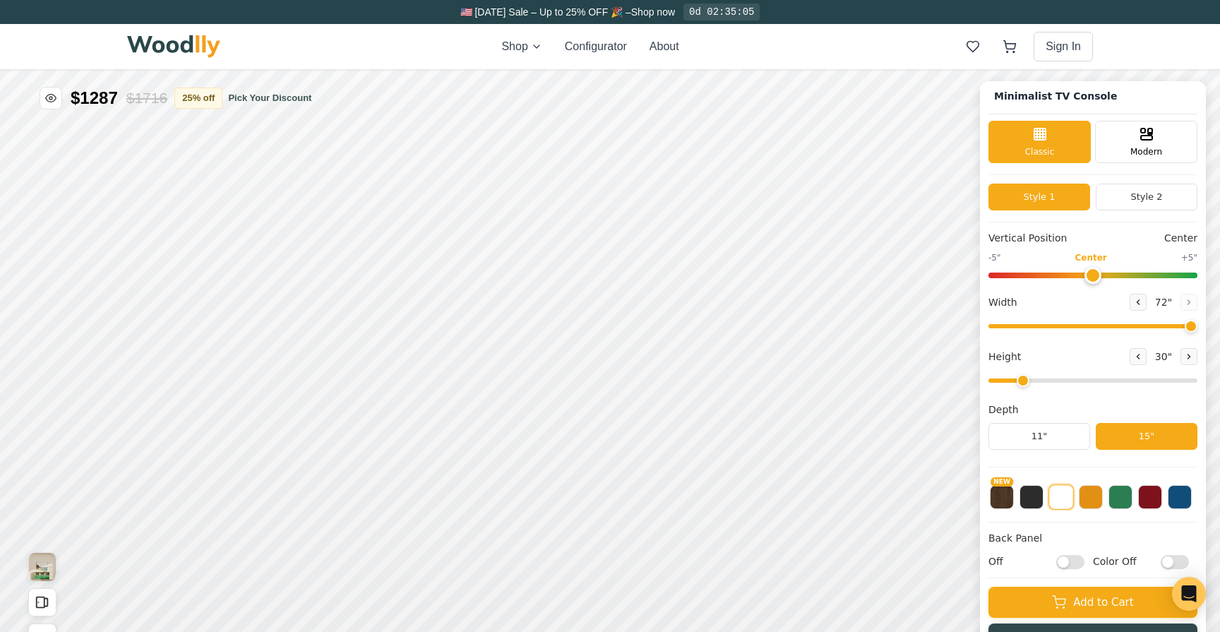
click at [1071, 560] on input "Off" at bounding box center [1070, 562] width 28 height 14
click at [1071, 560] on input "On" at bounding box center [1070, 562] width 28 height 14
checkbox input "false"
click at [1168, 558] on input "Color Off" at bounding box center [1175, 562] width 28 height 14
click at [1168, 558] on input "Color On" at bounding box center [1175, 562] width 28 height 14
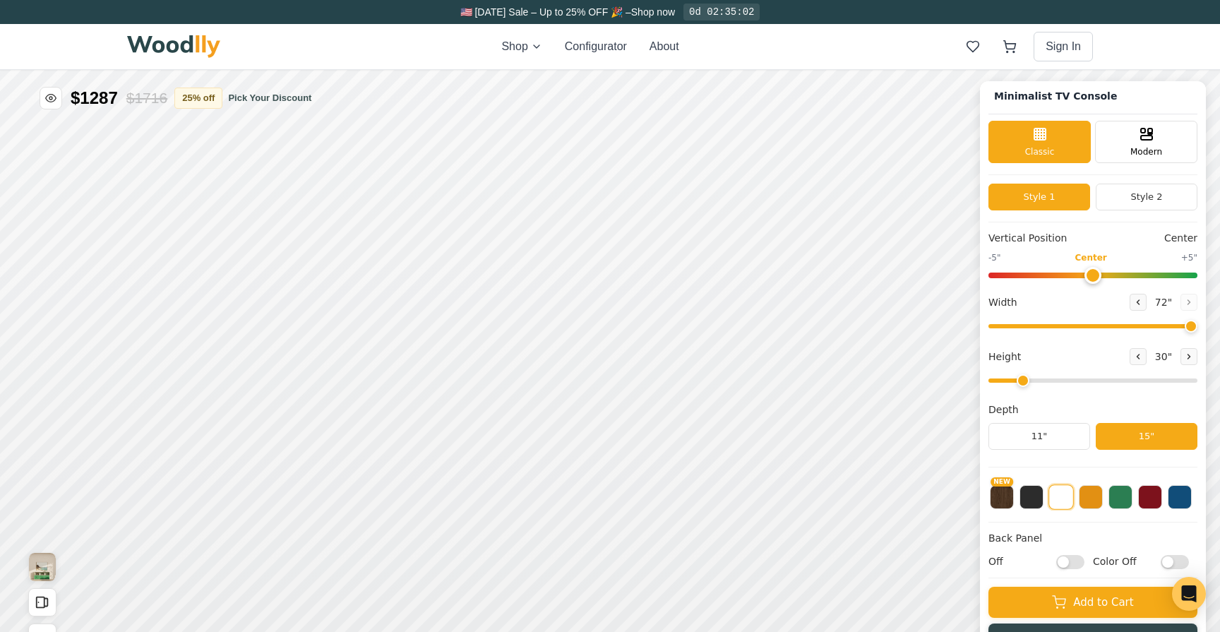
click at [1168, 558] on input "Color Off" at bounding box center [1175, 562] width 28 height 14
click at [1168, 558] on input "Color On" at bounding box center [1175, 562] width 28 height 14
checkbox input "false"
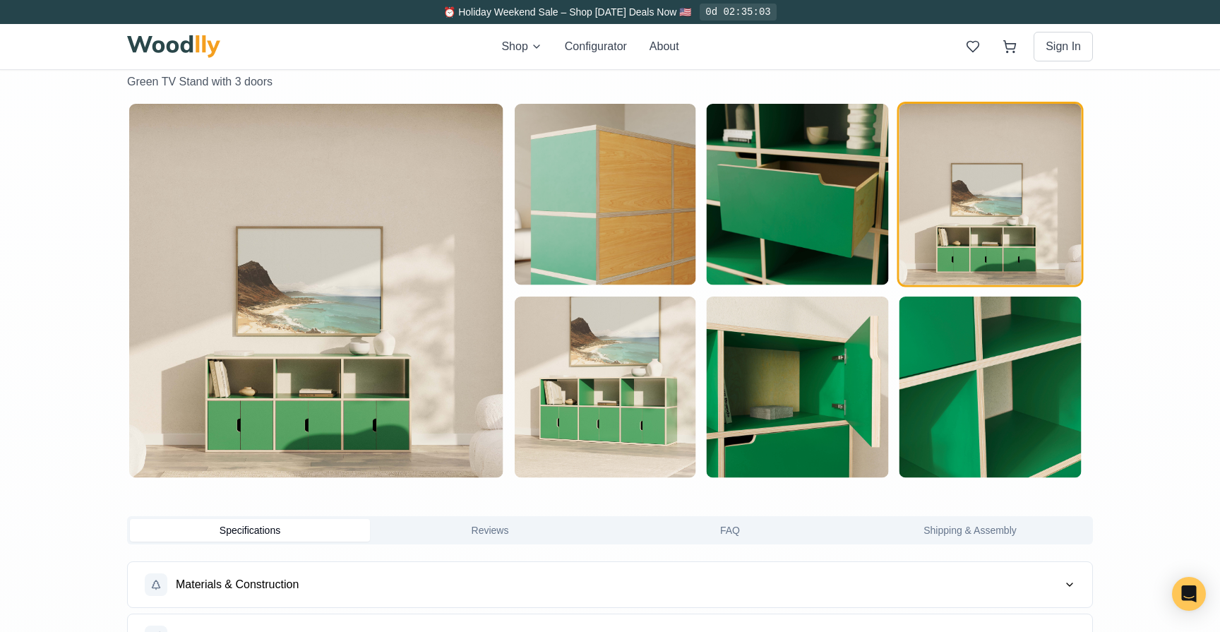
scroll to position [724, 0]
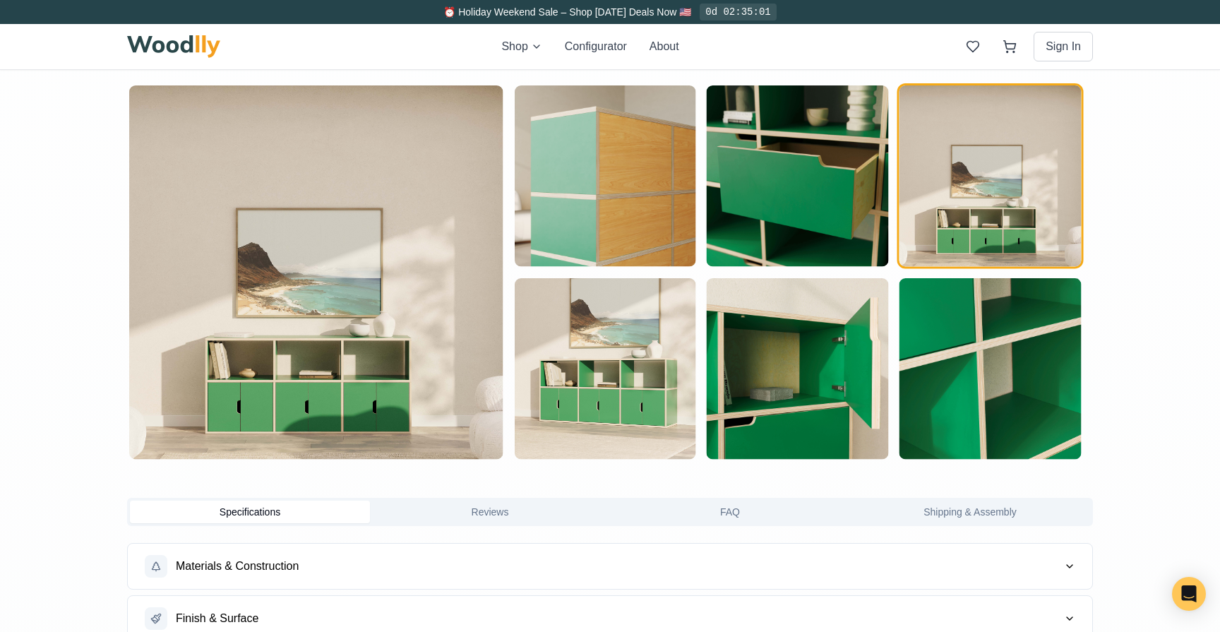
click at [527, 507] on button "Reviews" at bounding box center [490, 512] width 240 height 23
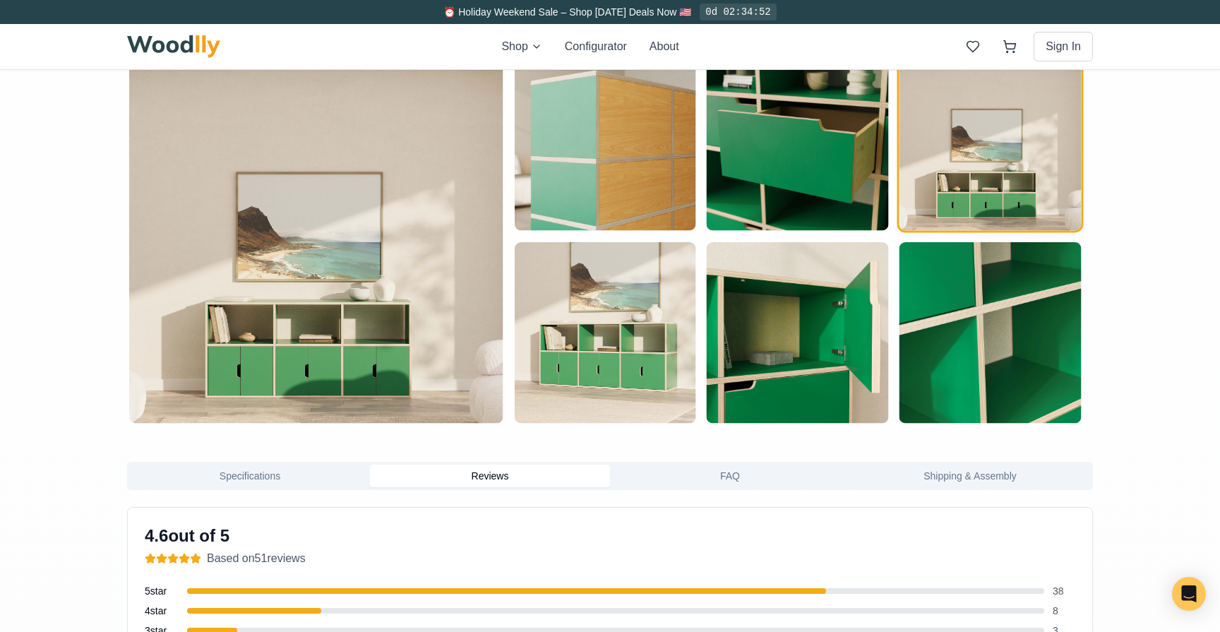
scroll to position [660, 0]
